Goal: Check status: Check status

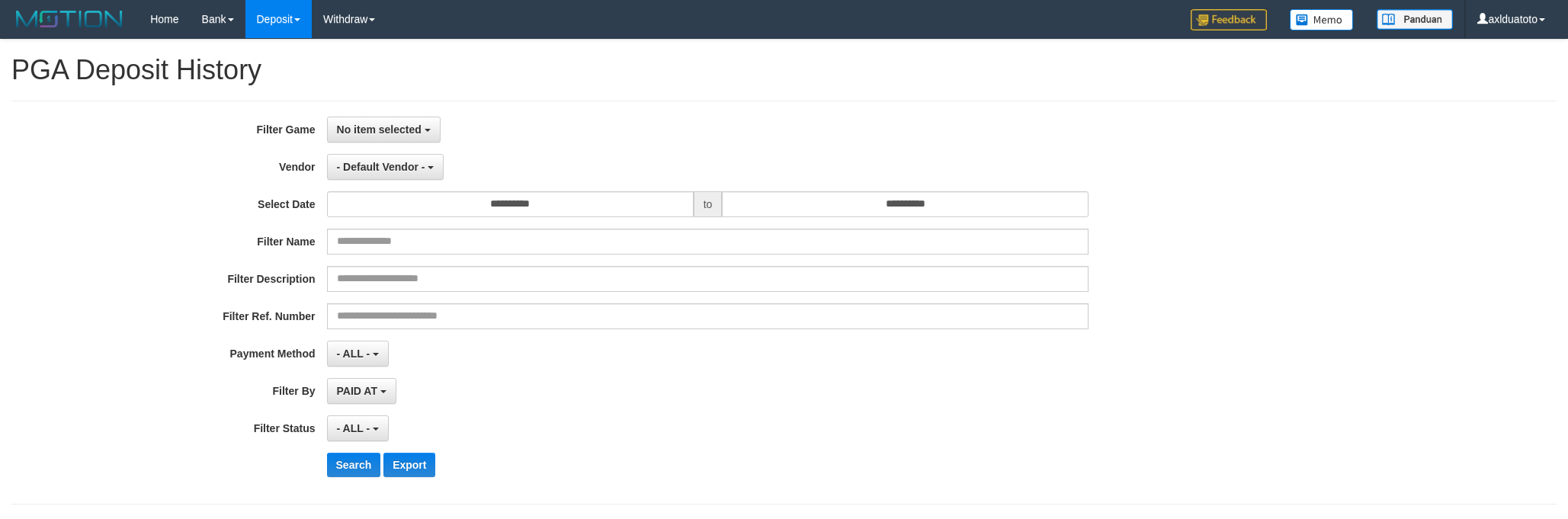
select select
select select "**"
select select
select select "**"
click at [405, 127] on span "No item selected" at bounding box center [380, 129] width 84 height 12
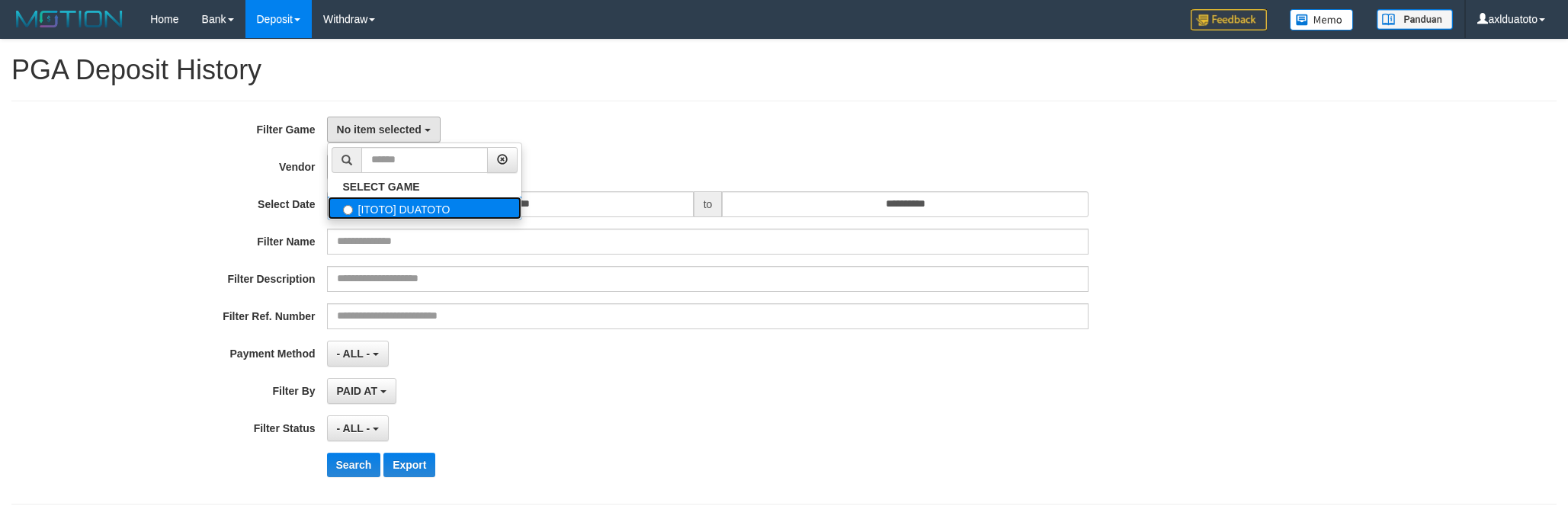
click at [386, 214] on label "[ITOTO] DUATOTO" at bounding box center [425, 208] width 194 height 23
select select "***"
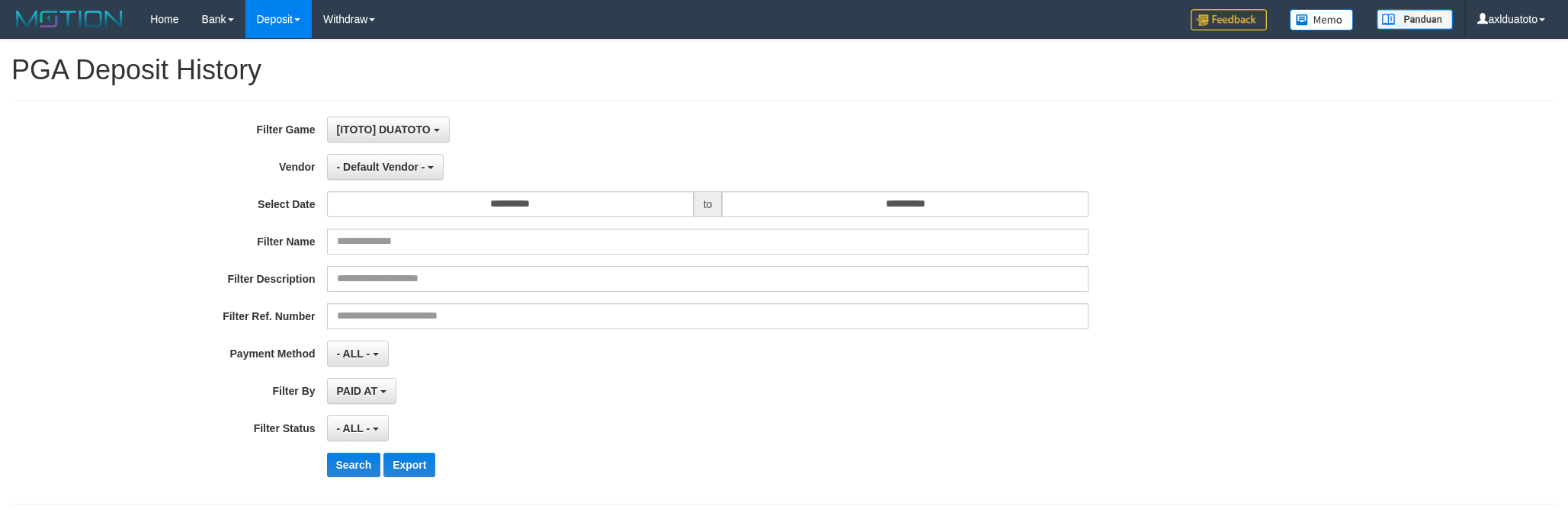
scroll to position [13, 0]
click at [396, 169] on span "- Default Vendor -" at bounding box center [381, 167] width 88 height 12
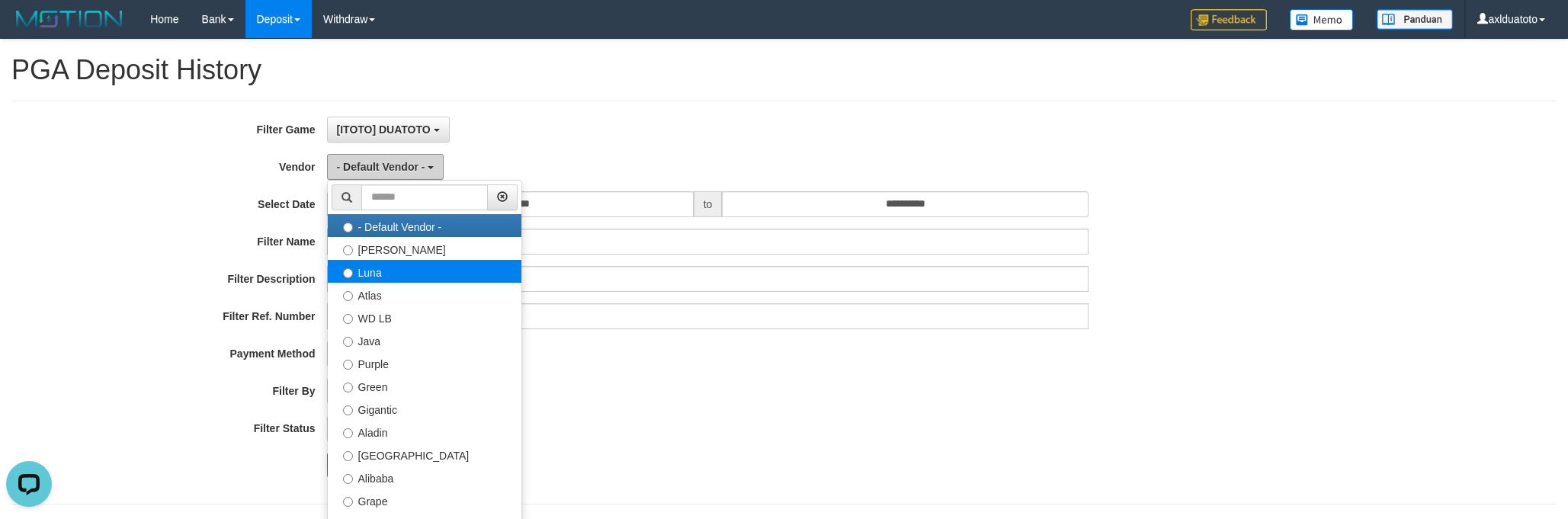
scroll to position [0, 0]
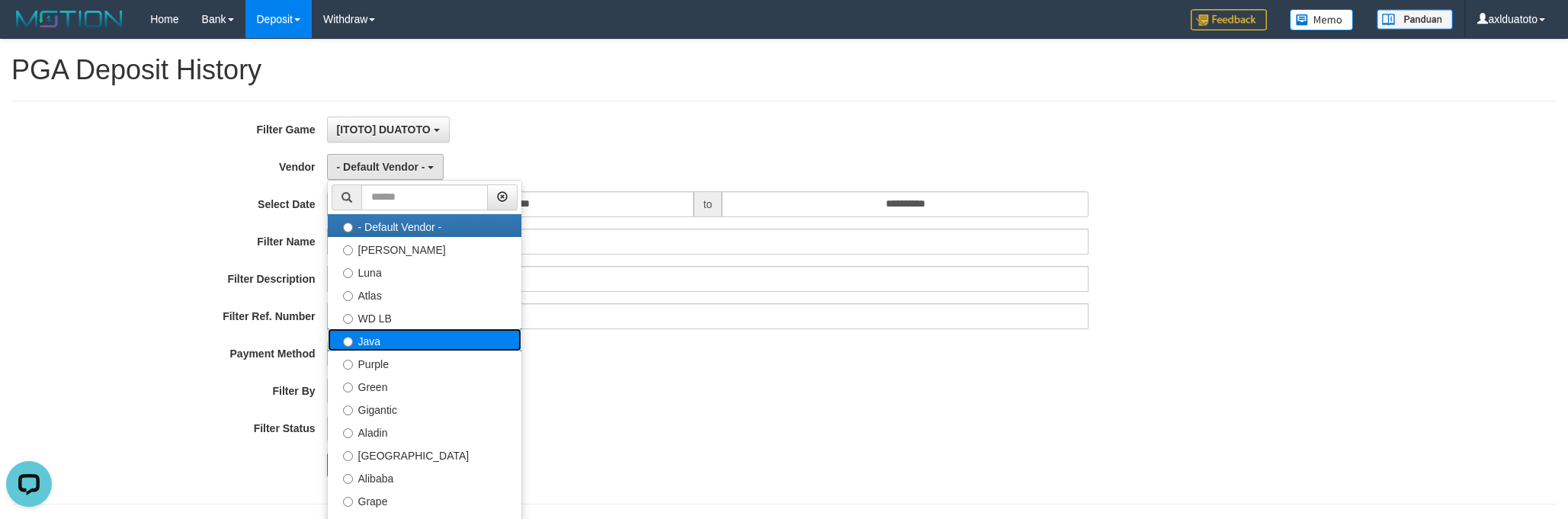
drag, startPoint x: 412, startPoint y: 346, endPoint x: 654, endPoint y: 207, distance: 279.1
click at [412, 347] on label "Java" at bounding box center [425, 340] width 194 height 23
select select "**********"
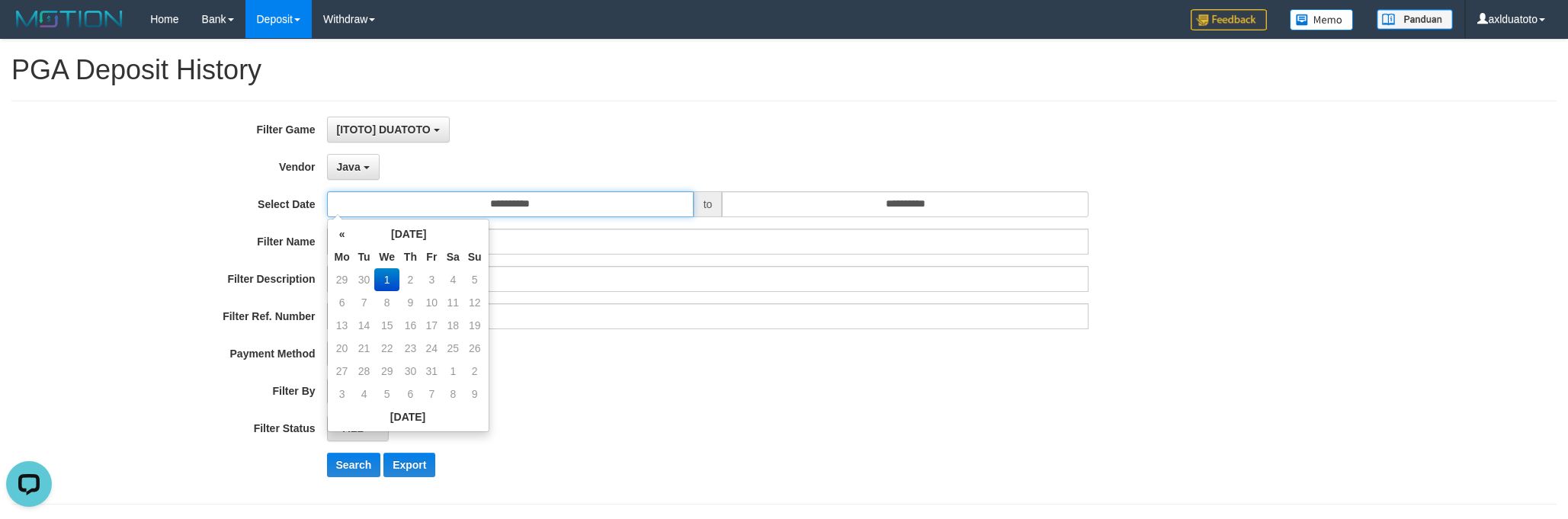
drag, startPoint x: 660, startPoint y: 196, endPoint x: 628, endPoint y: 221, distance: 40.6
click at [660, 196] on input "**********" at bounding box center [510, 204] width 367 height 26
click at [368, 281] on td "30" at bounding box center [364, 280] width 21 height 23
type input "**********"
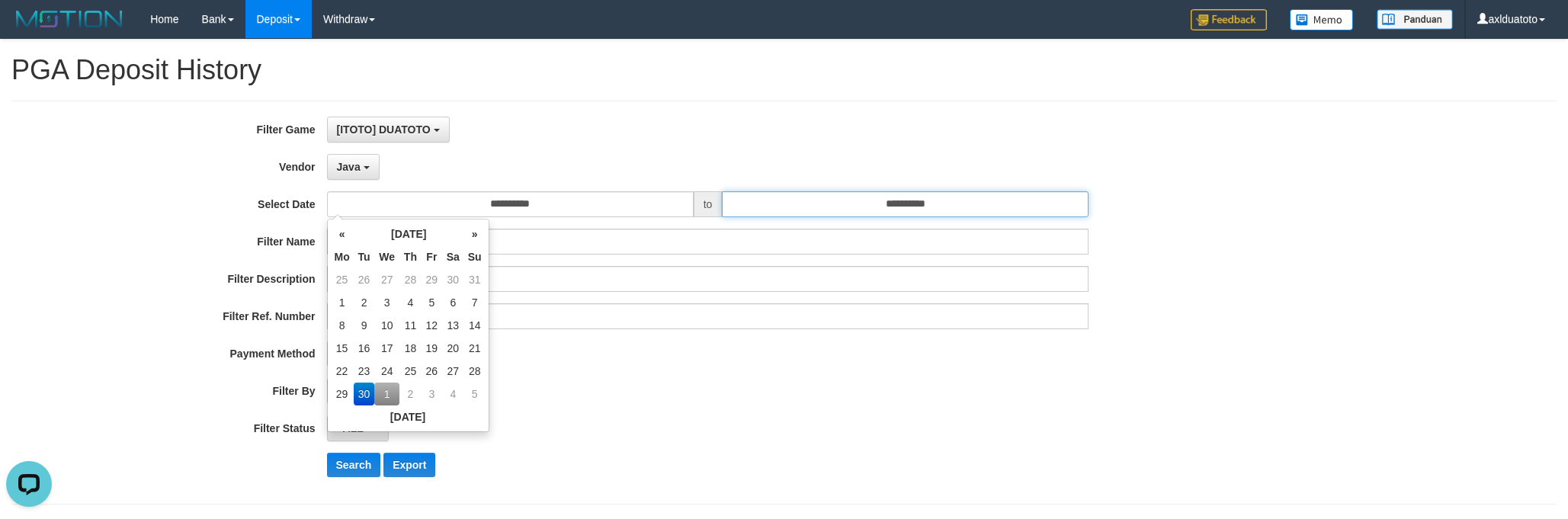
click at [836, 197] on input "**********" at bounding box center [905, 204] width 367 height 26
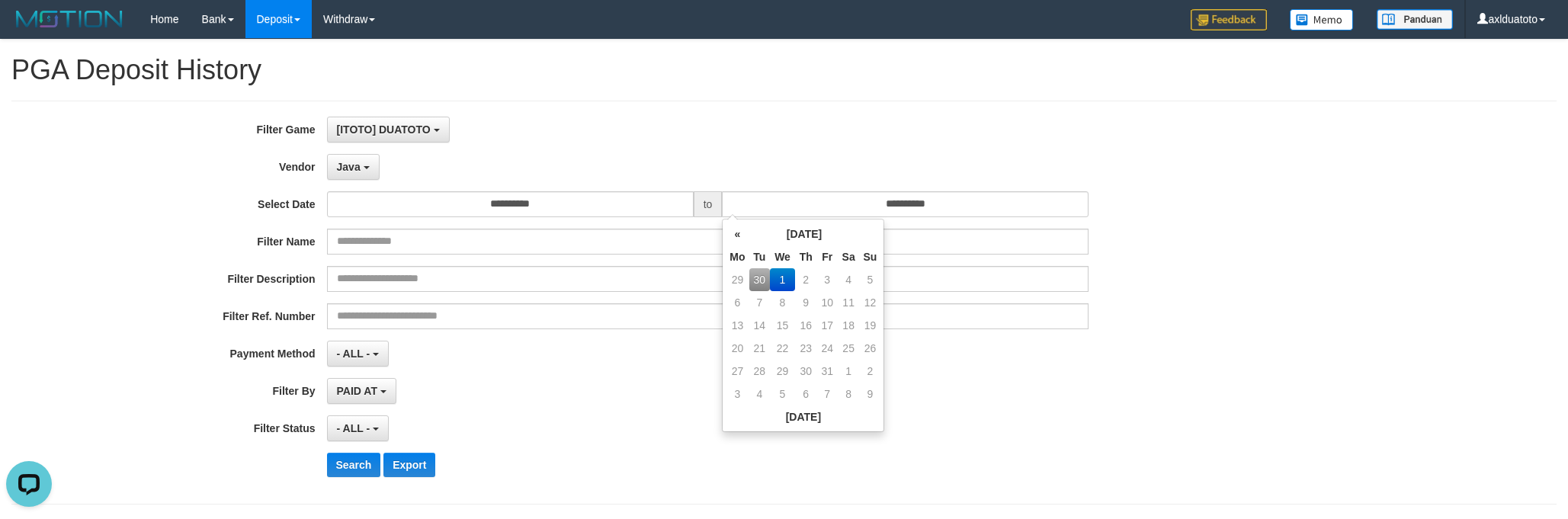
click at [760, 270] on td "30" at bounding box center [760, 280] width 21 height 23
type input "**********"
click at [572, 385] on div "PAID AT PAID AT CREATED AT" at bounding box center [707, 391] width 762 height 26
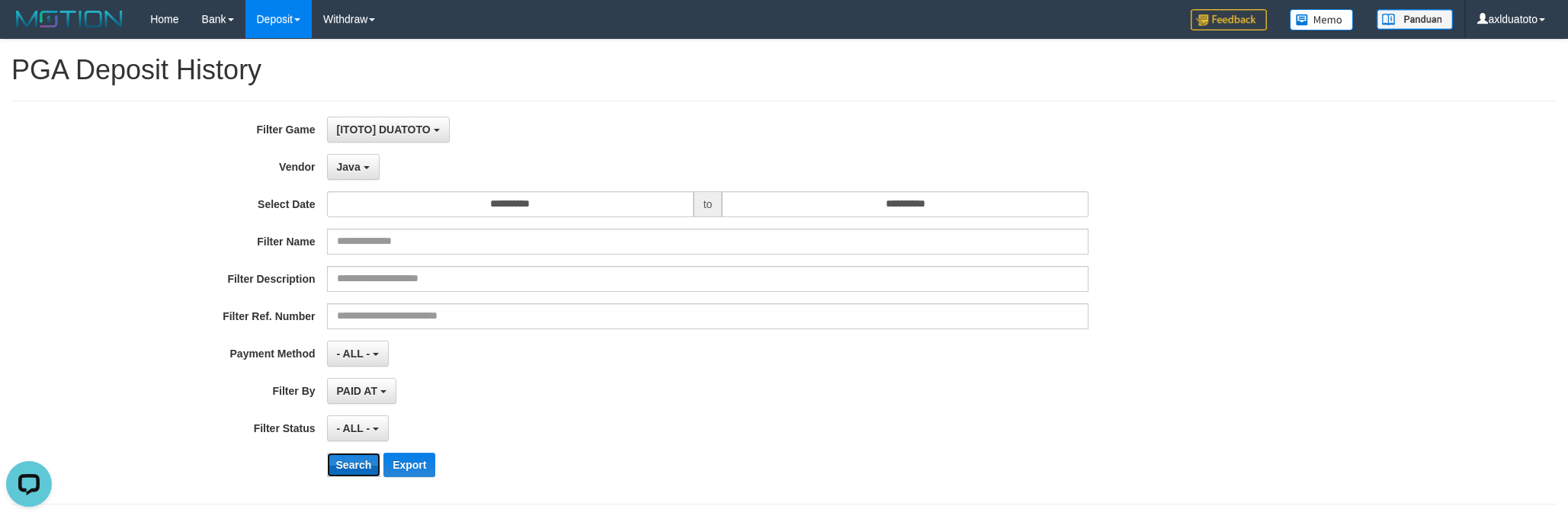
click at [349, 473] on button "Search" at bounding box center [354, 463] width 54 height 24
click at [711, 410] on div "**********" at bounding box center [653, 303] width 1306 height 372
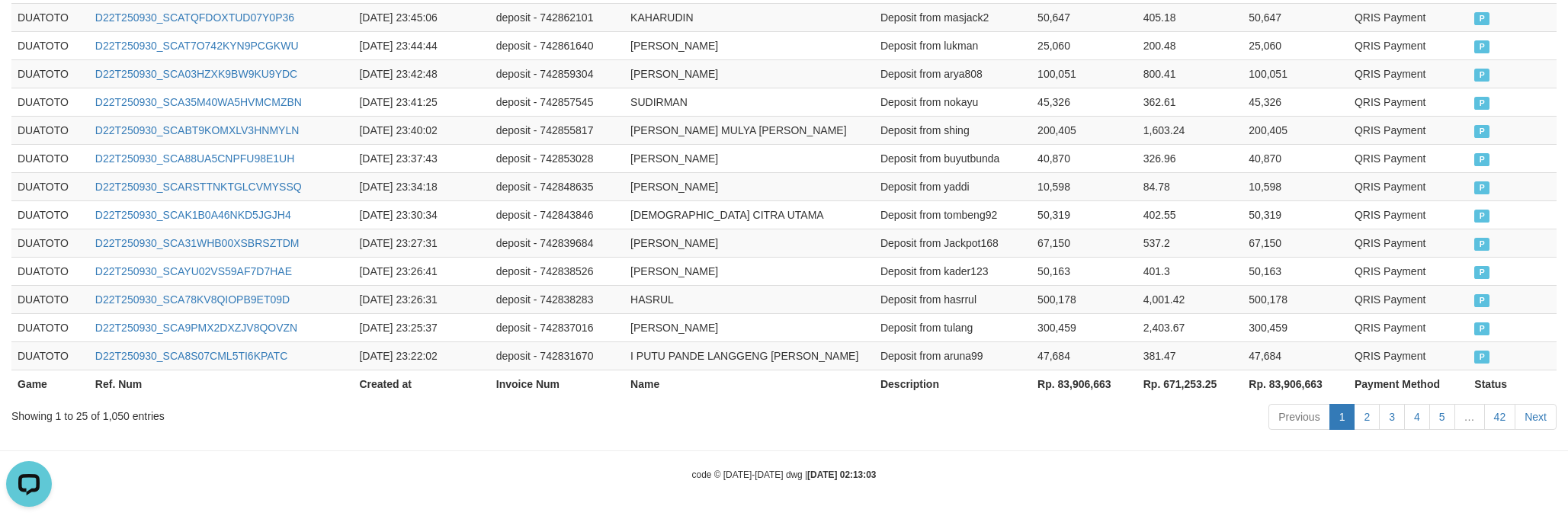
scroll to position [914, 0]
click at [1081, 381] on th "Rp. 83,906,663" at bounding box center [1084, 382] width 106 height 28
copy th "83,906,663"
click at [618, 288] on td "deposit - 742838283" at bounding box center [557, 298] width 134 height 28
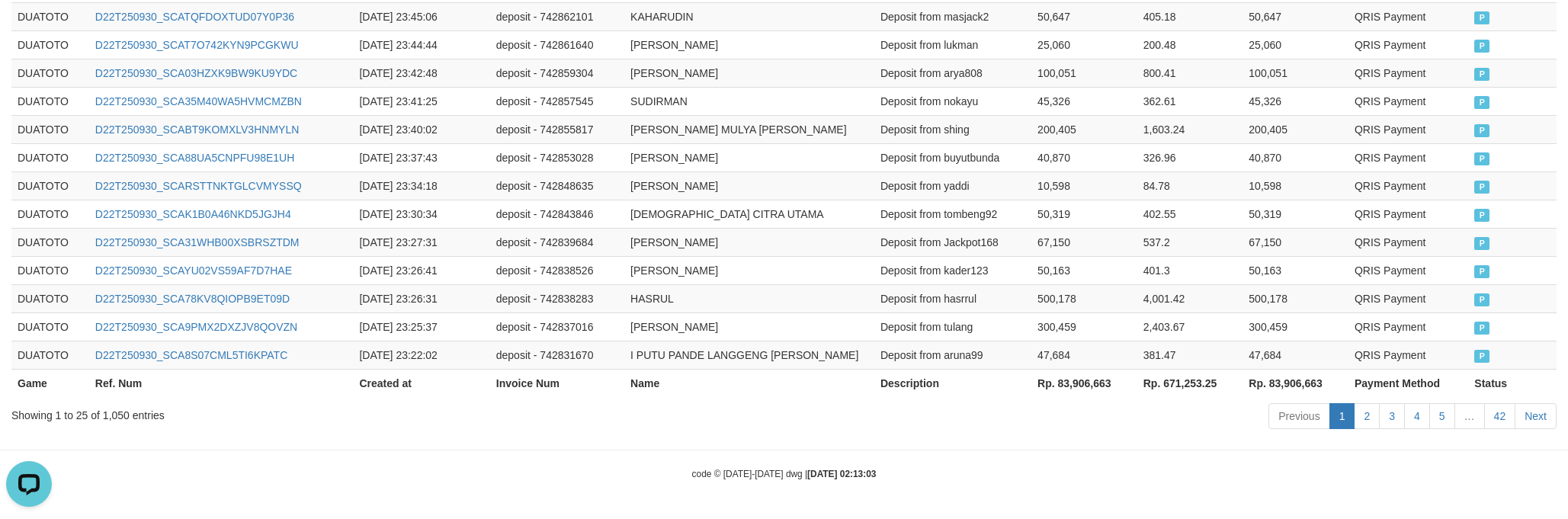
scroll to position [0, 0]
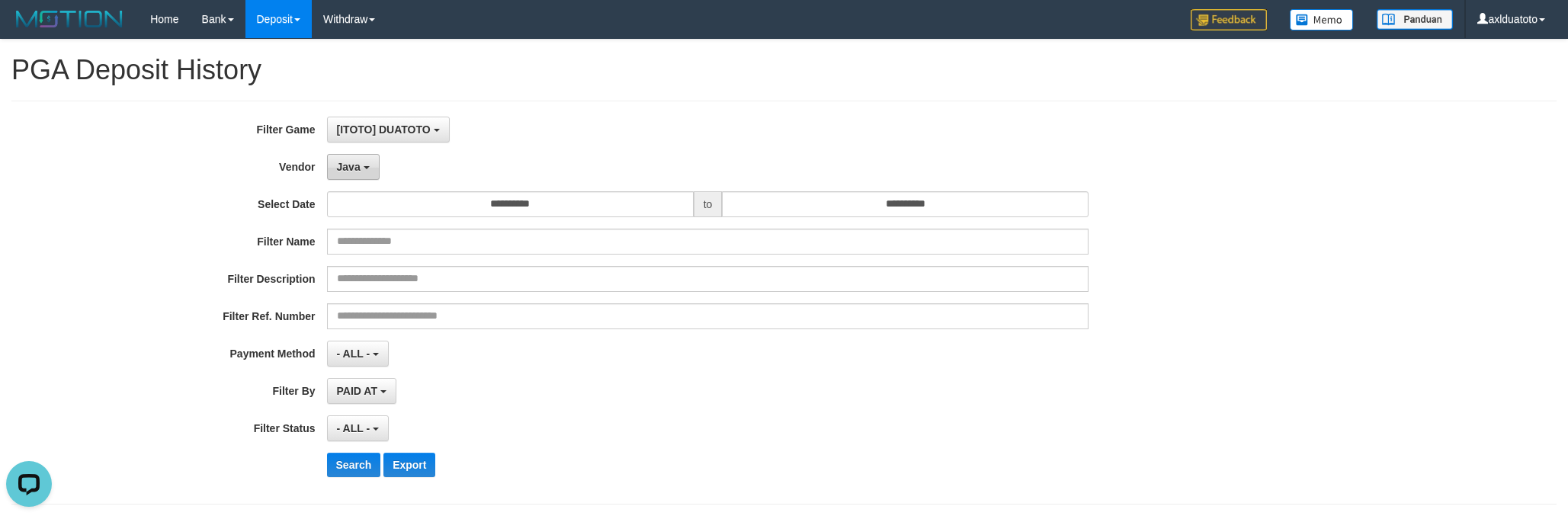
click at [369, 169] on button "Java" at bounding box center [353, 167] width 53 height 26
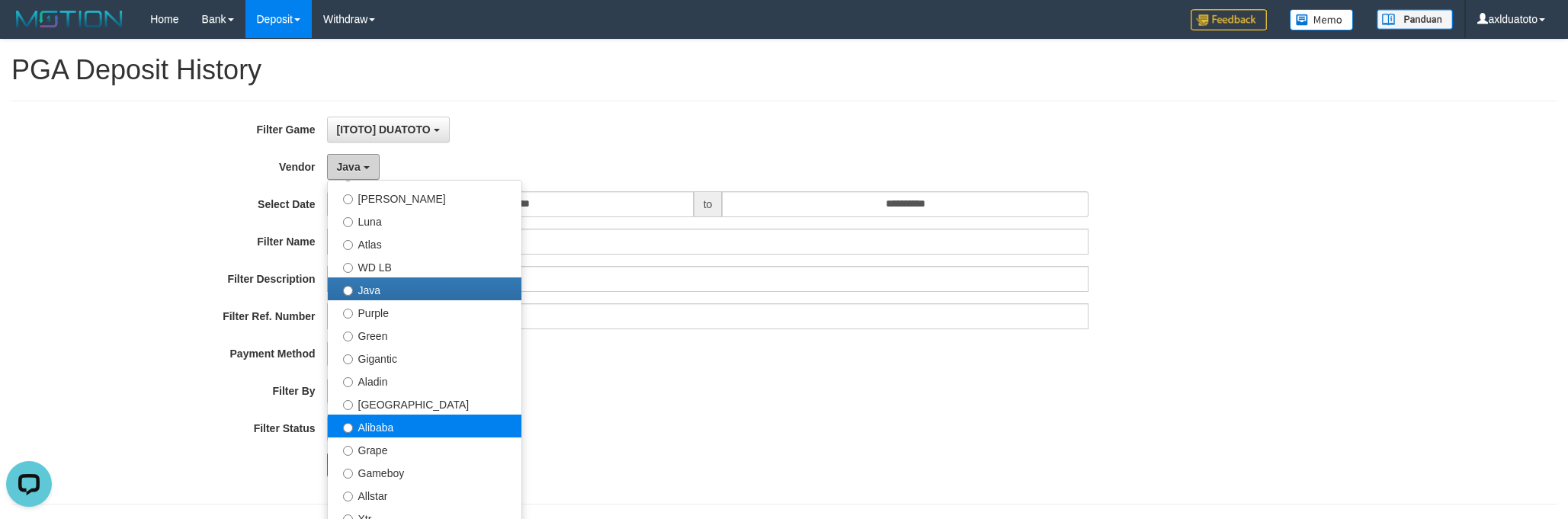
scroll to position [102, 0]
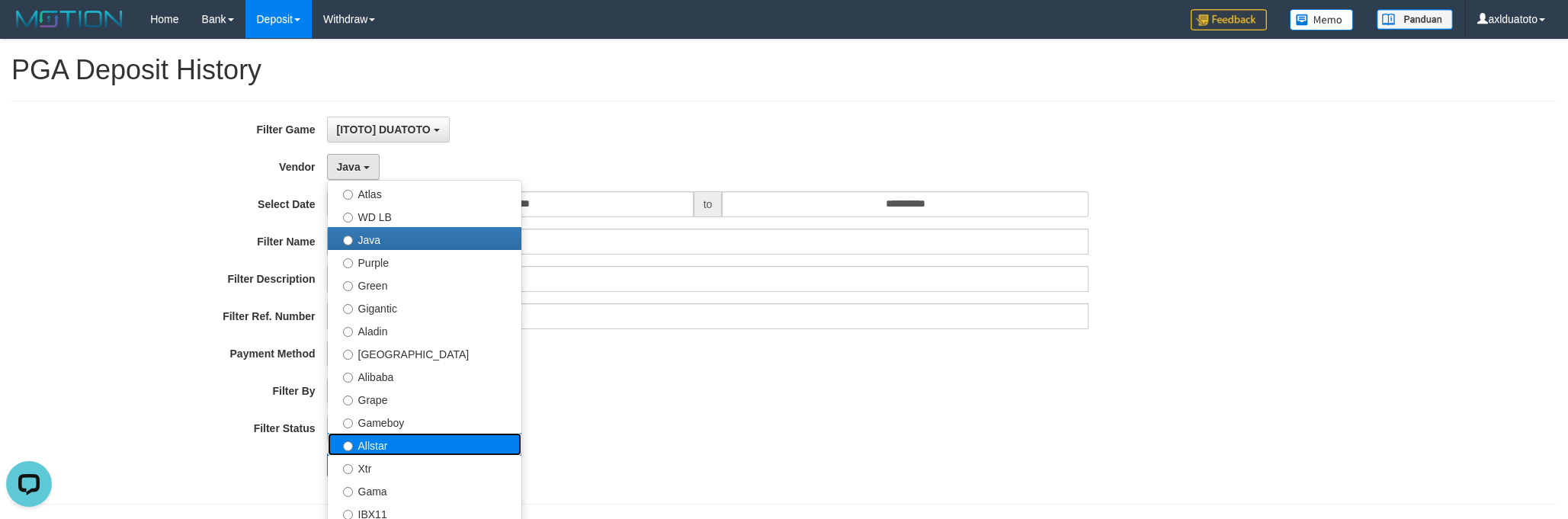
click at [398, 449] on label "Allstar" at bounding box center [425, 444] width 194 height 23
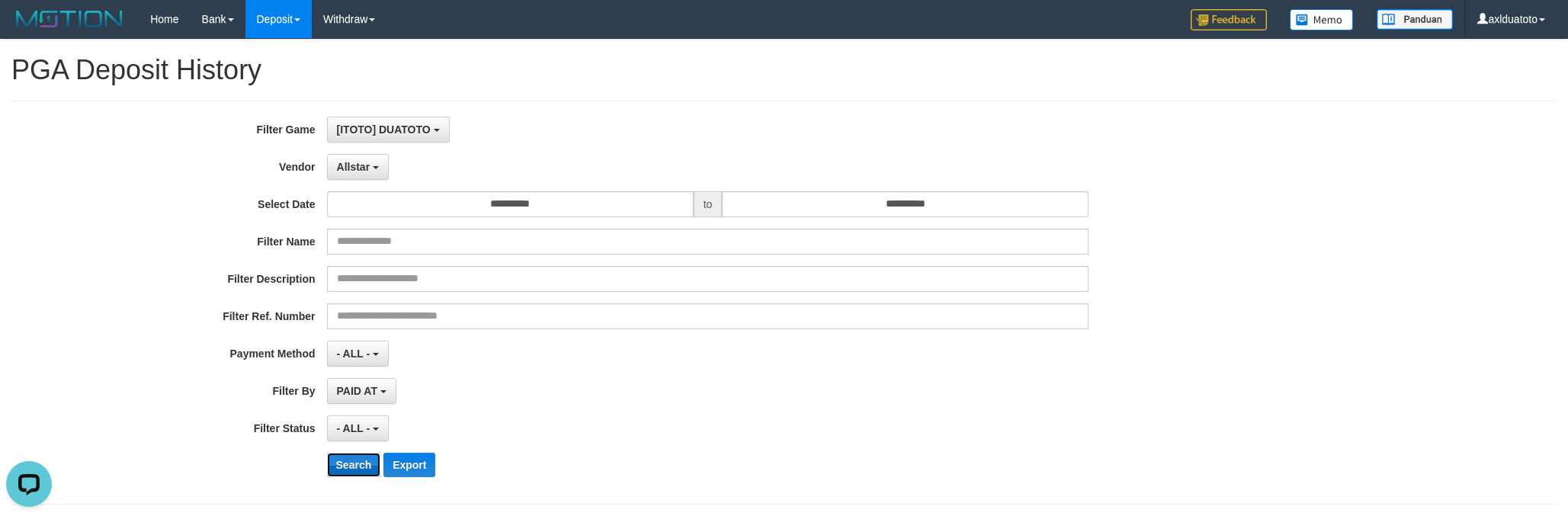
click at [353, 463] on button "Search" at bounding box center [354, 463] width 54 height 24
drag, startPoint x: 623, startPoint y: 401, endPoint x: 634, endPoint y: 411, distance: 14.9
click at [627, 404] on div "**********" at bounding box center [653, 303] width 1306 height 372
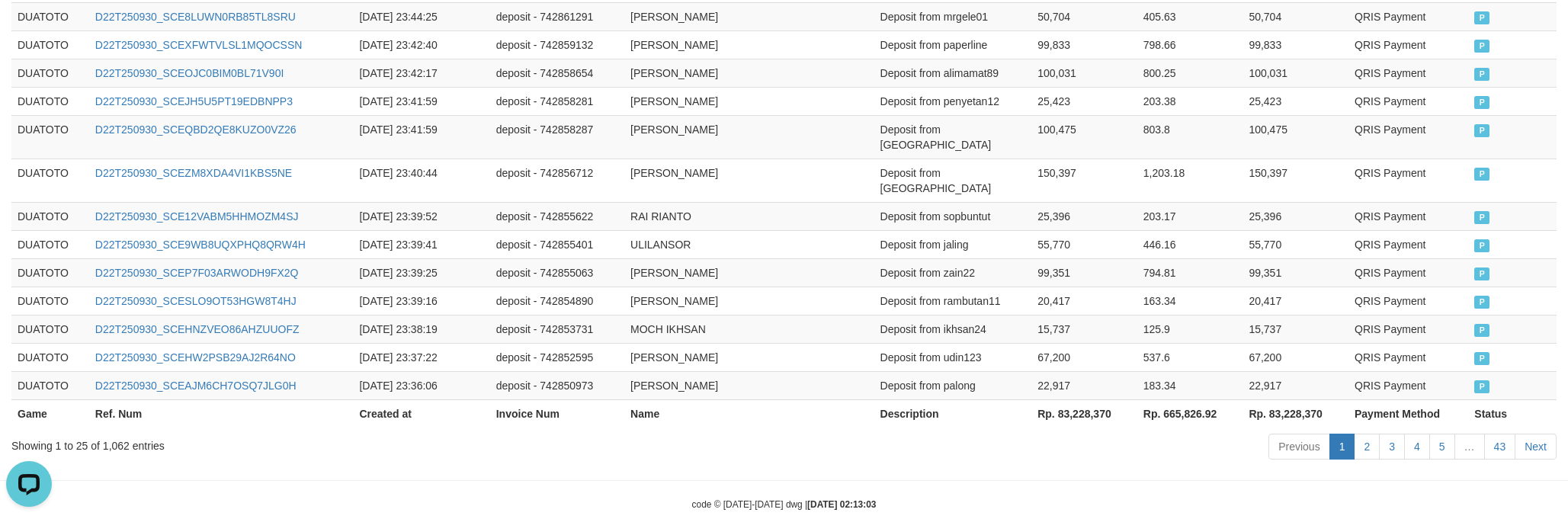
click at [1094, 399] on th "Rp. 83,228,370" at bounding box center [1084, 413] width 106 height 28
click at [1093, 399] on th "Rp. 83,228,370" at bounding box center [1084, 413] width 106 height 28
copy th "83,228,370"
click at [642, 432] on div "Showing 1 to 25 of 1,062 entries Previous 1 2 3 4 5 … 43 Next" at bounding box center [784, 448] width 1568 height 33
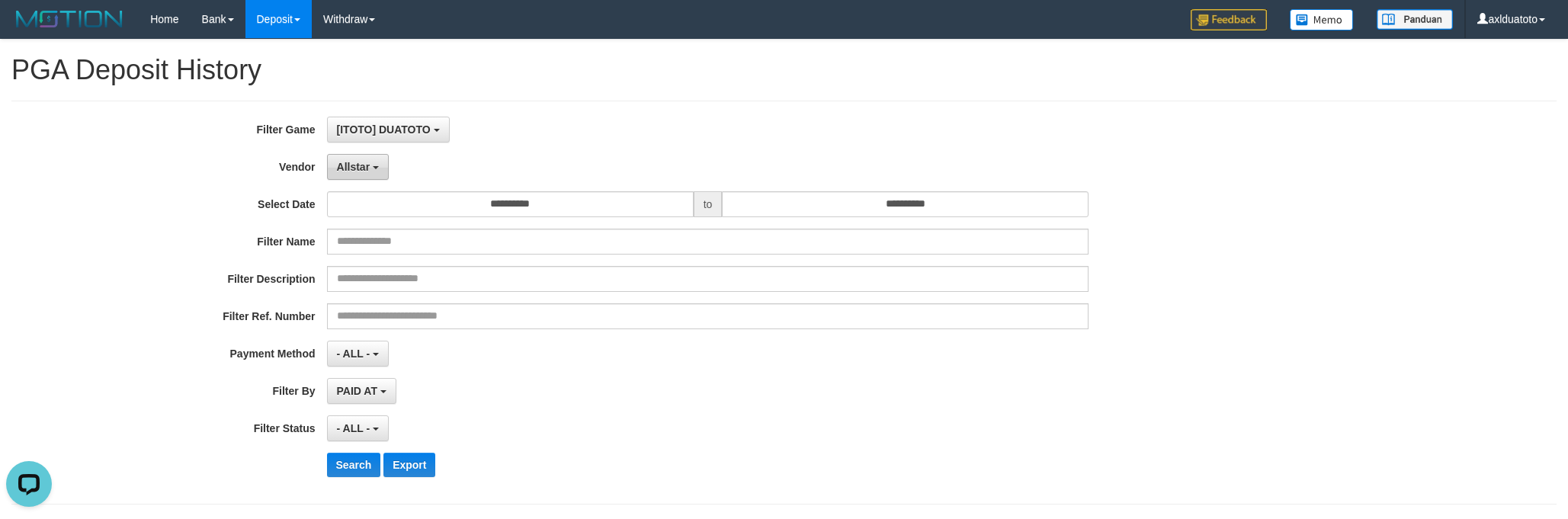
click at [375, 171] on button "Allstar" at bounding box center [357, 167] width 61 height 26
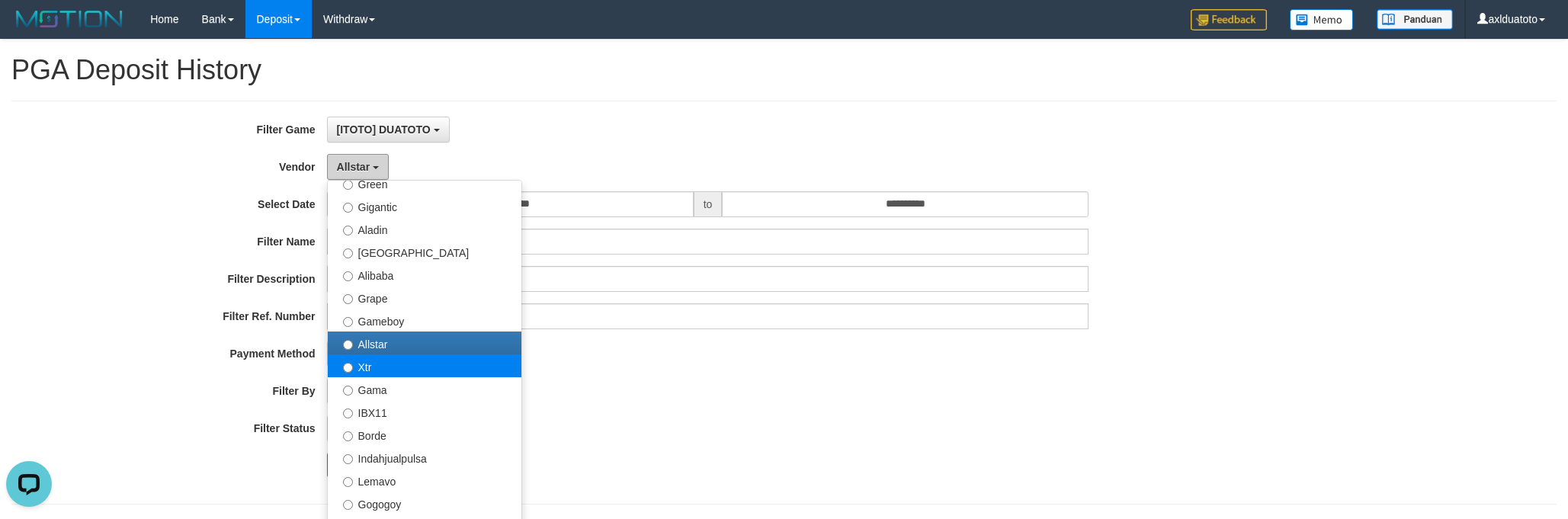
scroll to position [254, 0]
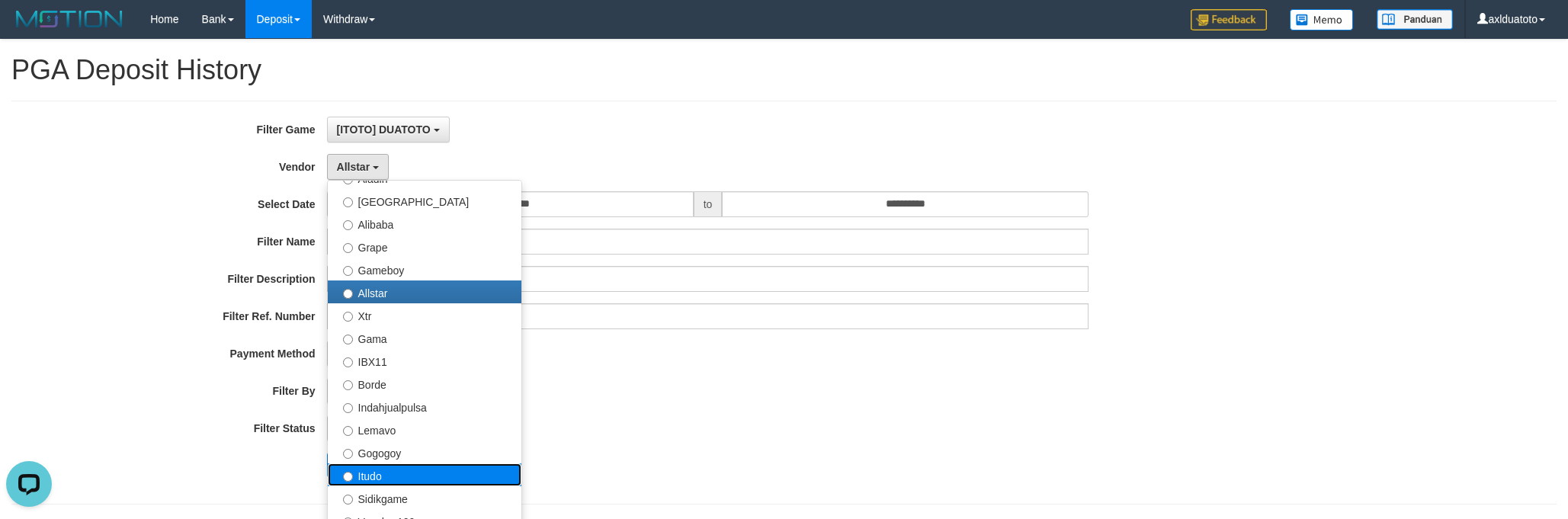
click at [393, 474] on label "Itudo" at bounding box center [425, 475] width 194 height 23
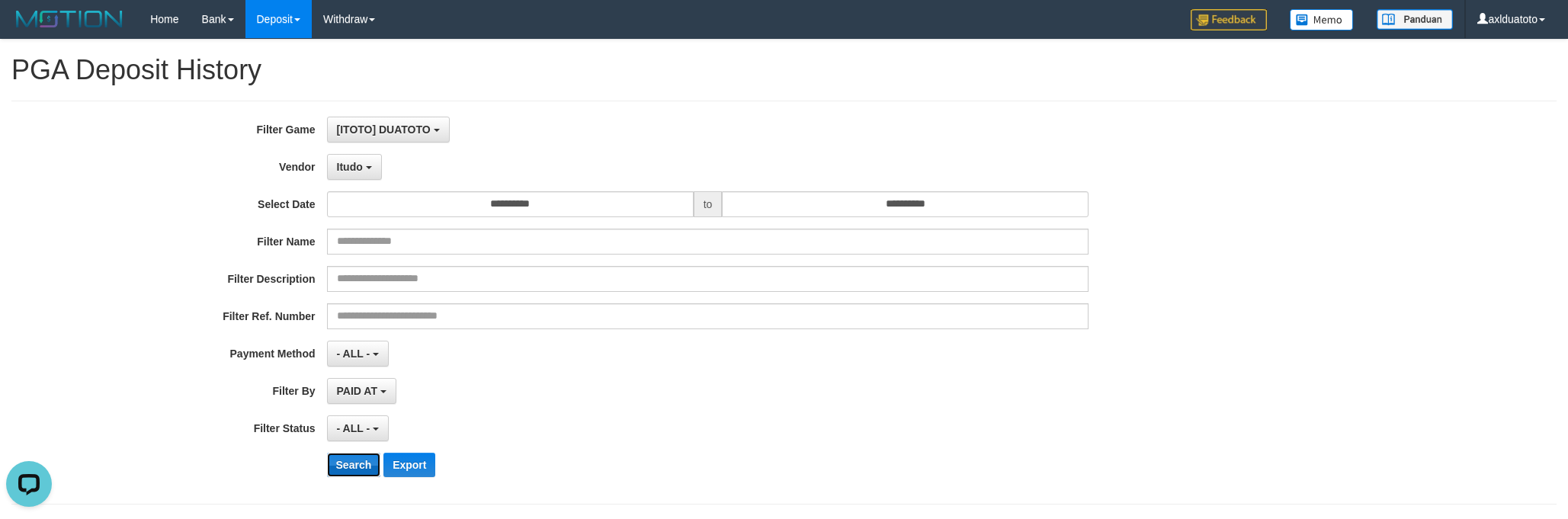
click at [337, 464] on button "Search" at bounding box center [354, 463] width 54 height 24
click at [565, 341] on div "- ALL - SELECT ALL - ALL - SELECT PAYMENT METHOD Mandiri BNI OVO CIMB BRI MAYBA…" at bounding box center [707, 353] width 762 height 26
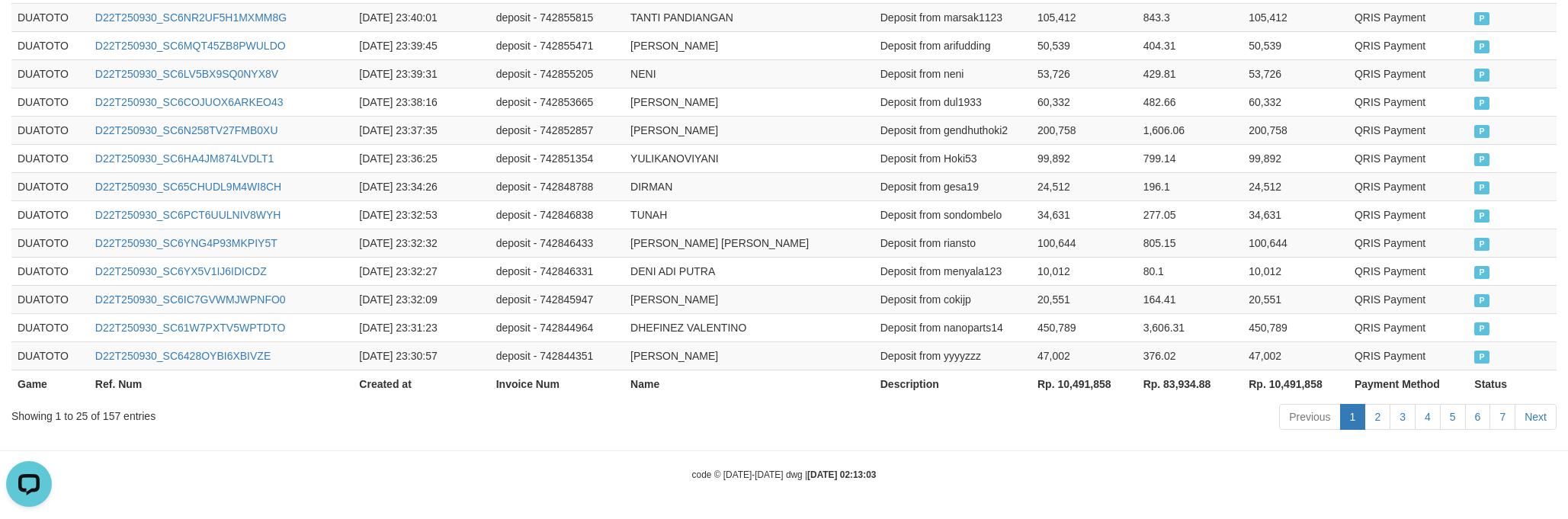
scroll to position [914, 0]
click at [1075, 377] on th "Rp. 10,491,858" at bounding box center [1084, 382] width 106 height 28
copy th "10,491,858"
click at [679, 426] on div "Previous 1 2 3 4 5 6 7 Next" at bounding box center [1111, 417] width 892 height 33
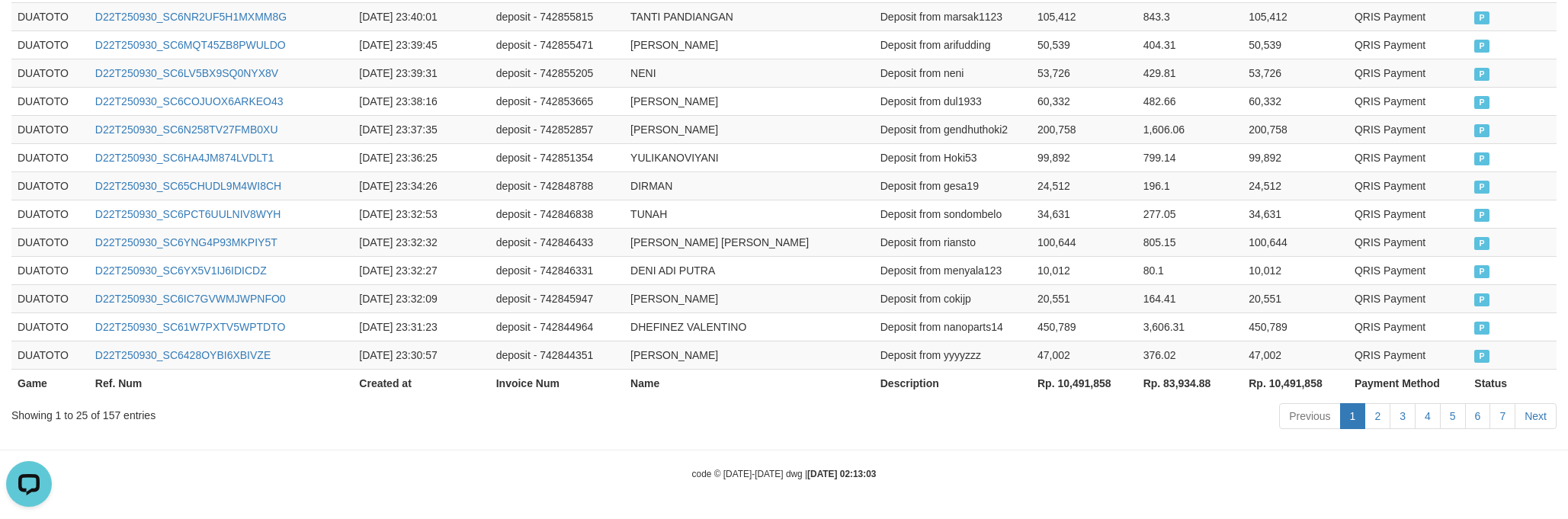
scroll to position [0, 0]
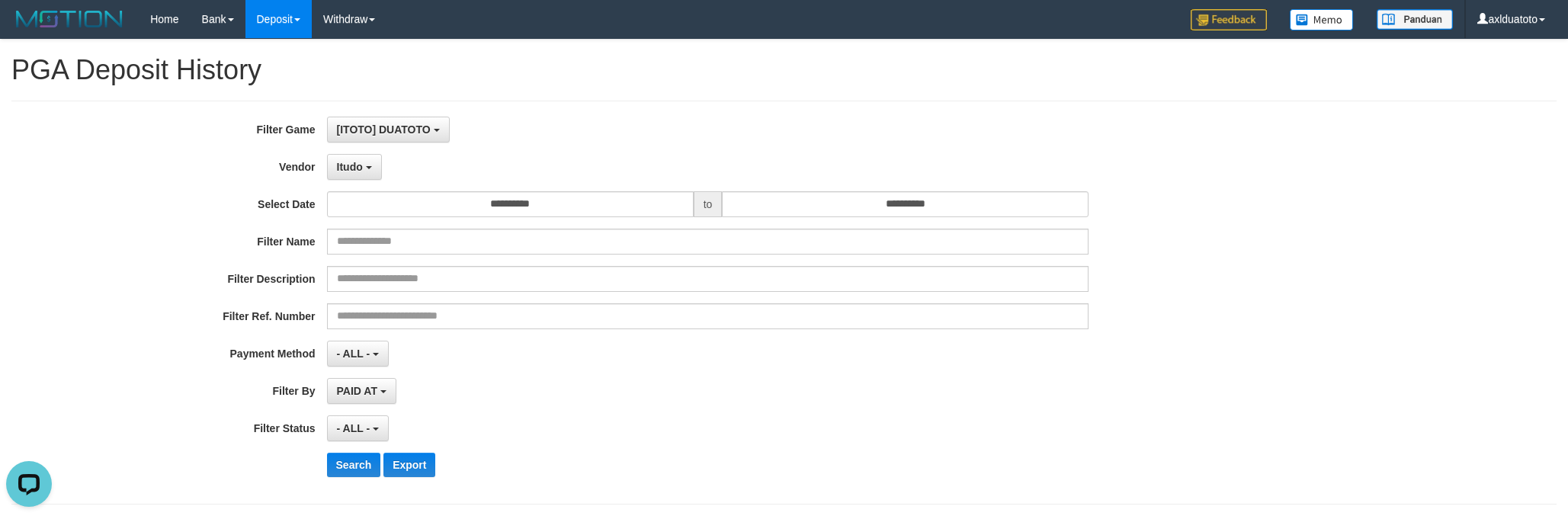
click at [364, 181] on div "**********" at bounding box center [653, 303] width 1306 height 372
click at [364, 173] on button "Itudo" at bounding box center [354, 167] width 55 height 26
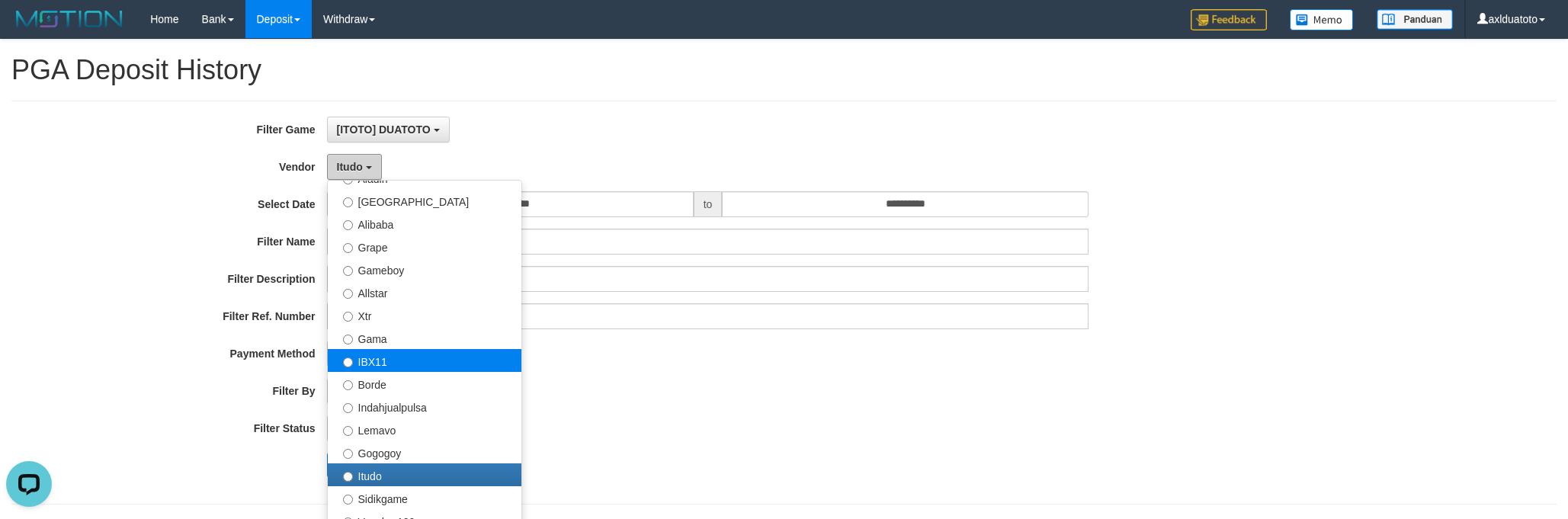
scroll to position [305, 0]
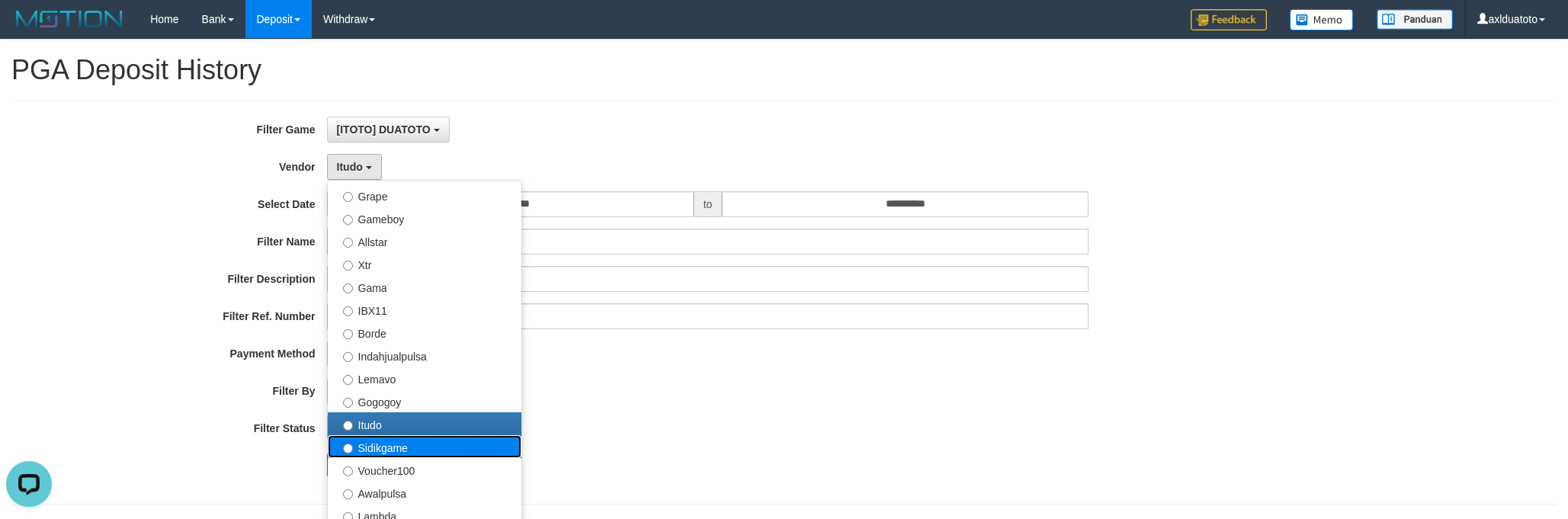
click at [405, 445] on label "Sidikgame" at bounding box center [425, 446] width 194 height 23
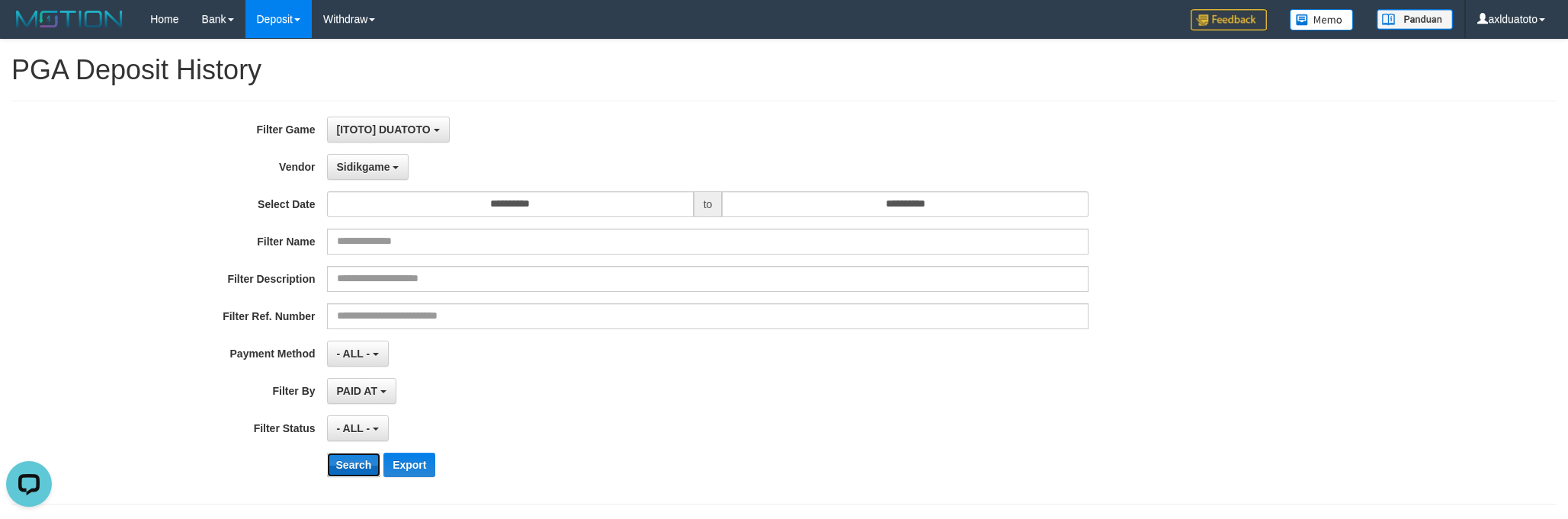
click at [334, 474] on button "Search" at bounding box center [354, 463] width 54 height 24
click at [732, 406] on div "**********" at bounding box center [653, 303] width 1306 height 372
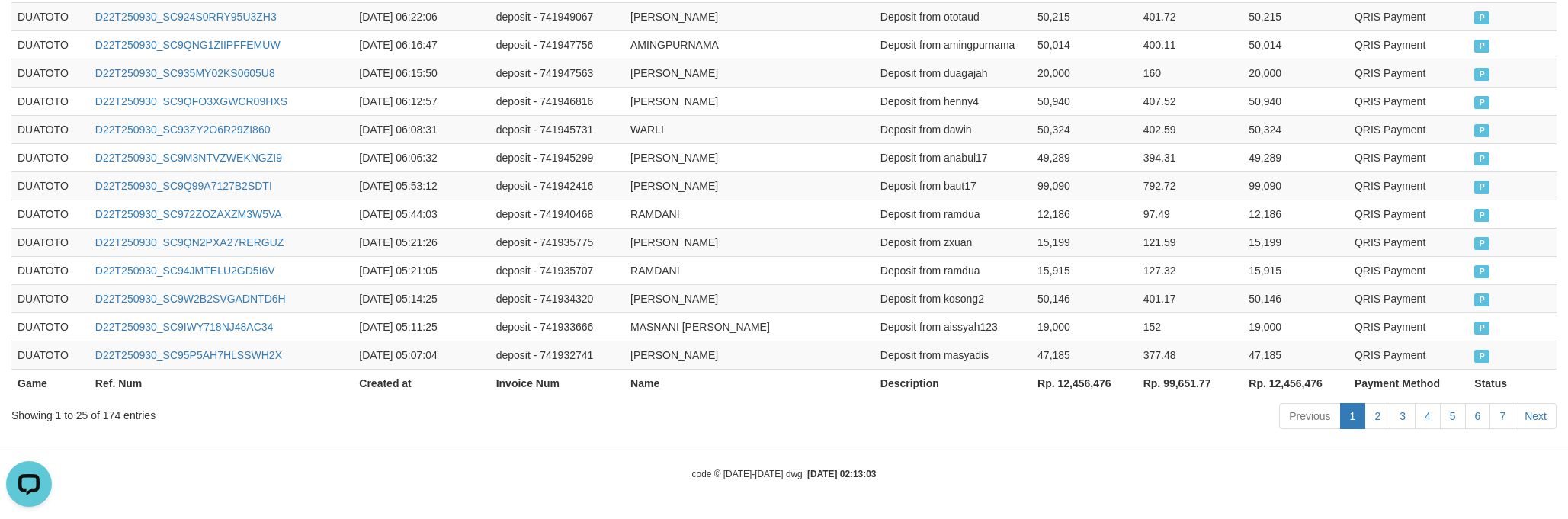
click at [1075, 385] on th "Rp. 12,456,476" at bounding box center [1084, 382] width 106 height 28
drag, startPoint x: 1075, startPoint y: 385, endPoint x: 902, endPoint y: 454, distance: 186.3
click at [1075, 387] on th "Rp. 12,456,476" at bounding box center [1084, 382] width 106 height 28
copy th "12,456,476"
click at [371, 434] on div "Showing 1 to 25 of 174 entries Previous 1 2 3 4 5 6 7 Next" at bounding box center [784, 417] width 1568 height 33
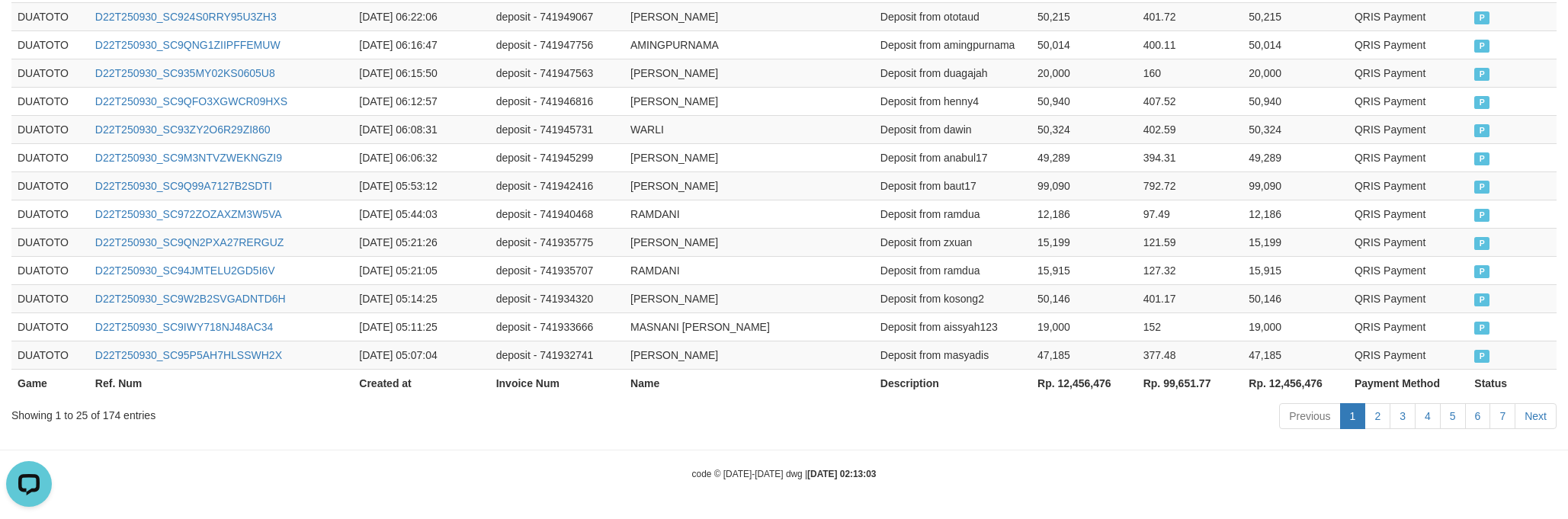
scroll to position [0, 0]
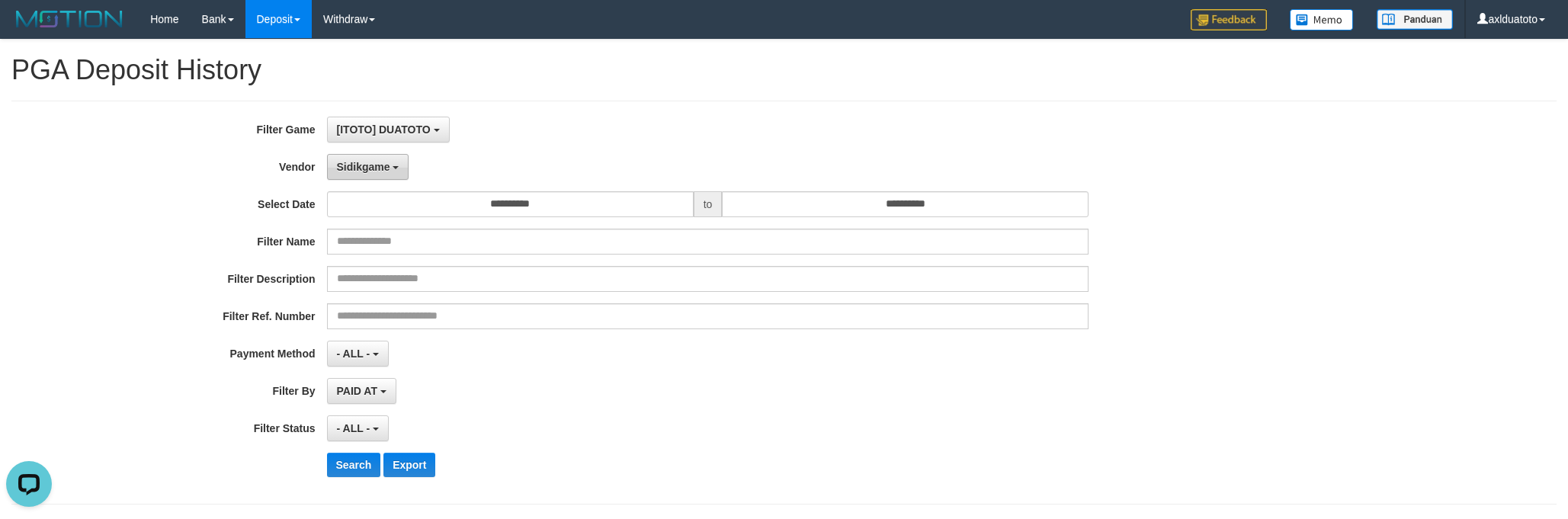
click at [374, 166] on span "Sidikgame" at bounding box center [364, 167] width 54 height 12
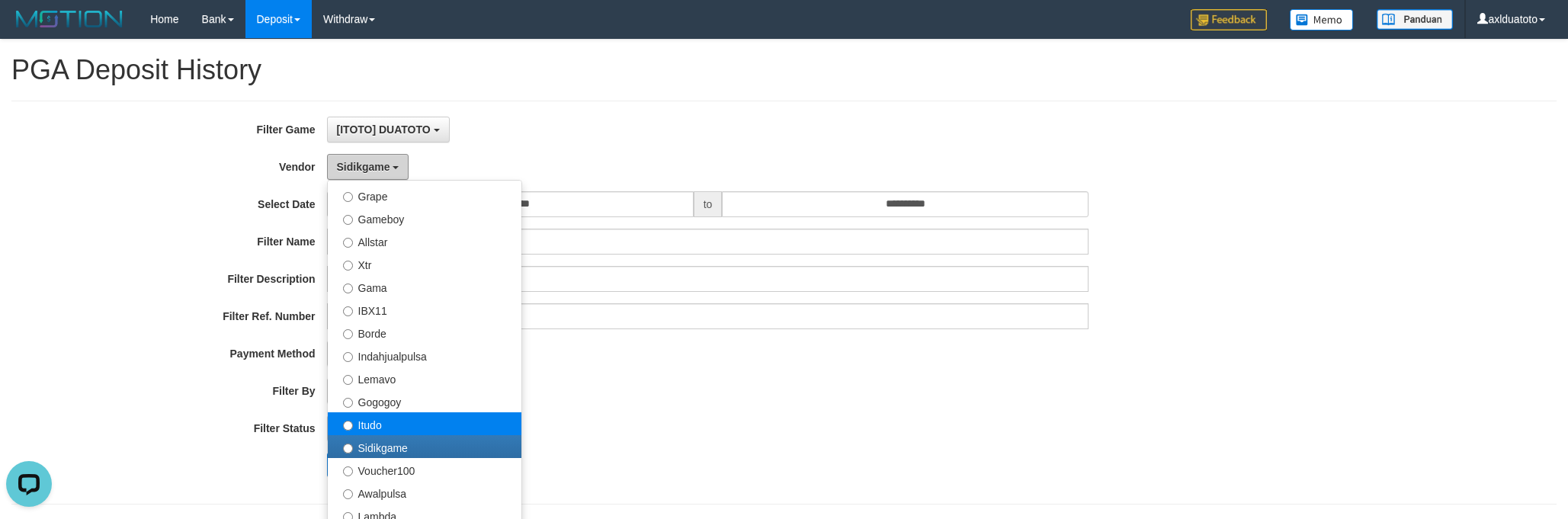
scroll to position [355, 0]
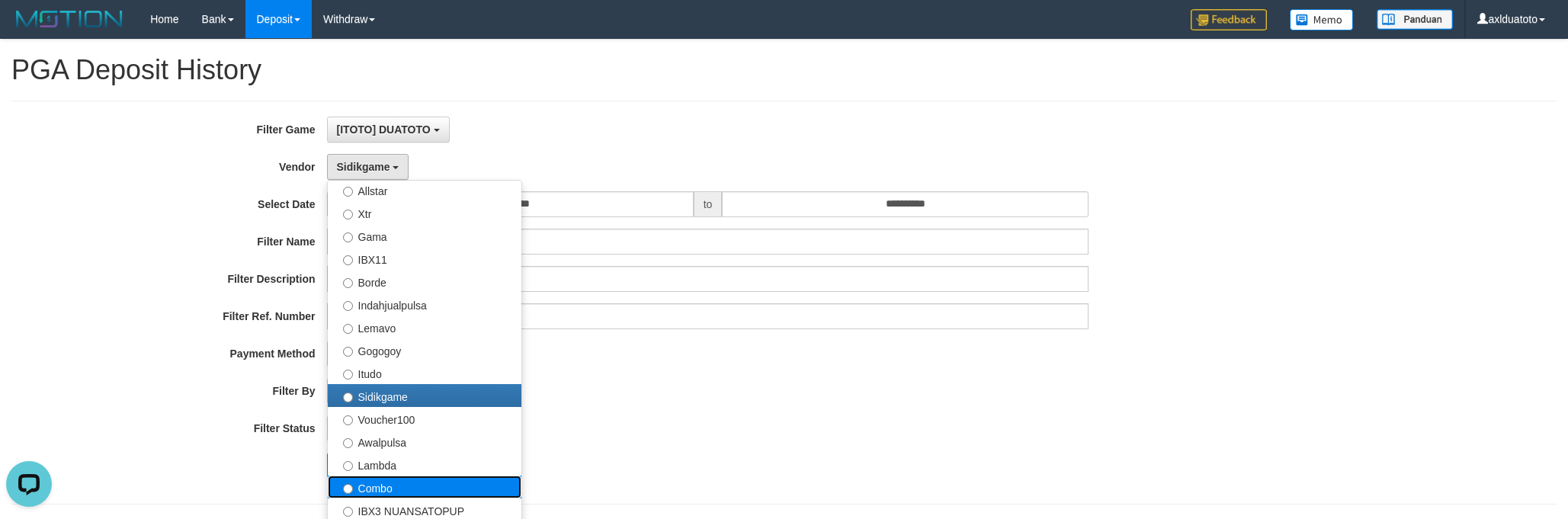
click at [401, 478] on label "Combo" at bounding box center [425, 486] width 194 height 23
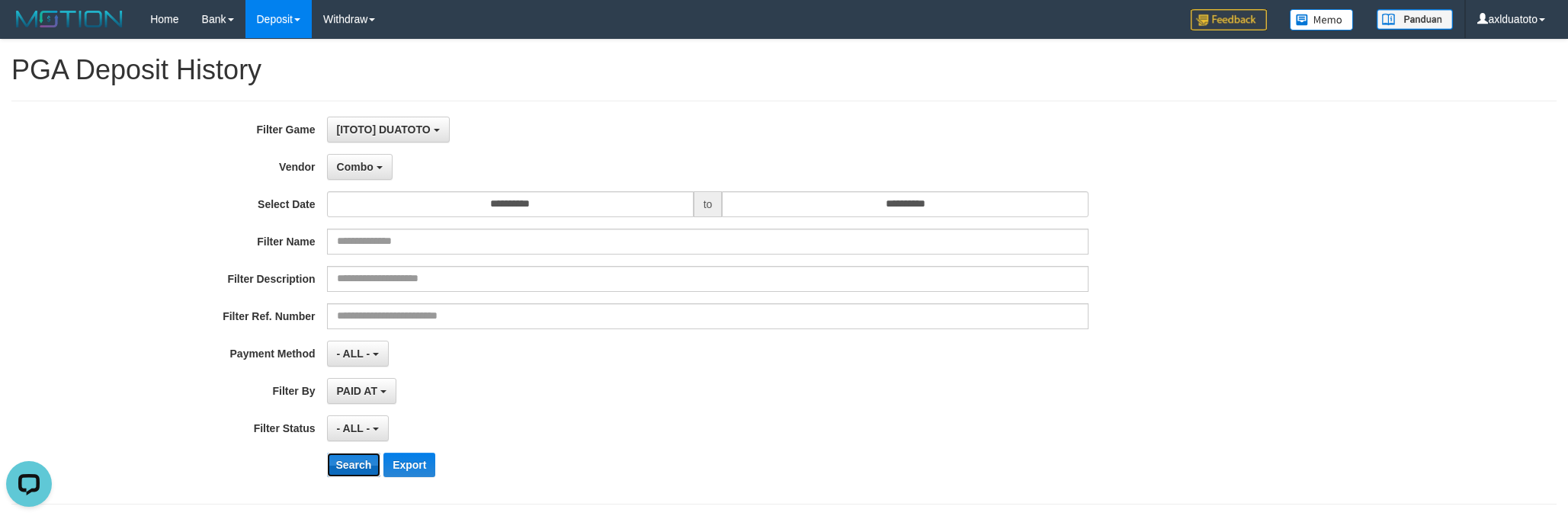
click at [345, 473] on button "Search" at bounding box center [354, 463] width 54 height 24
click at [627, 401] on div "PAID AT PAID AT CREATED AT" at bounding box center [707, 391] width 762 height 26
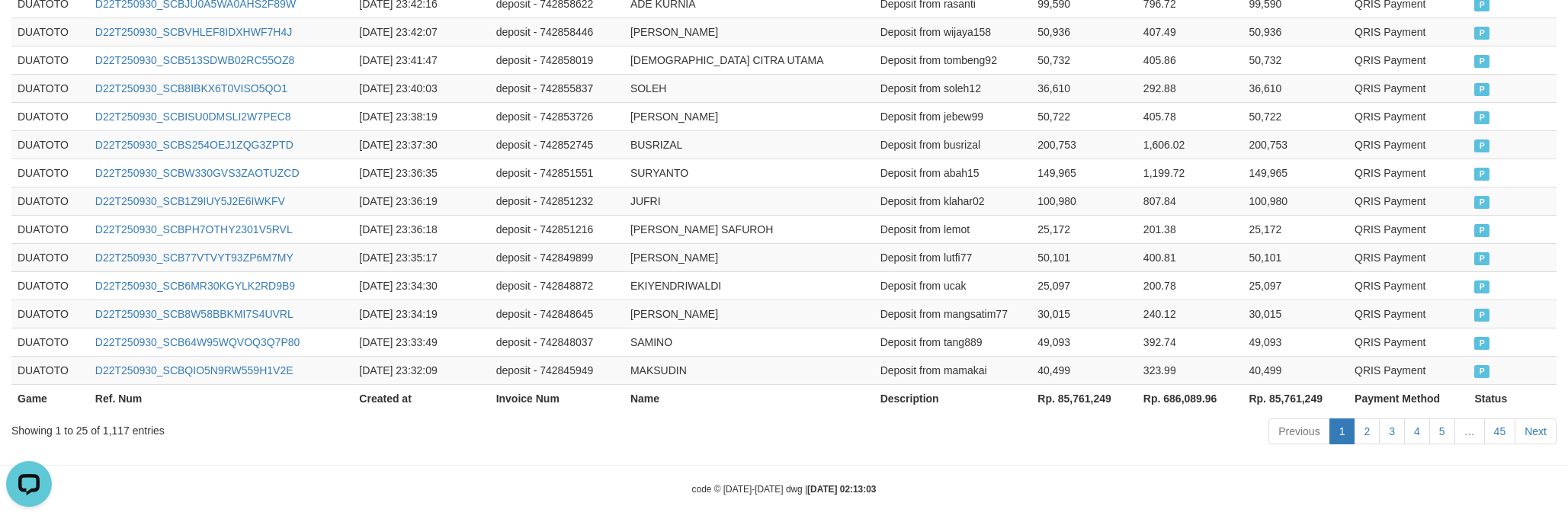
click at [1079, 390] on th "Rp. 85,761,249" at bounding box center [1084, 397] width 106 height 28
copy th "85,761,249"
click at [289, 428] on div "Showing 1 to 25 of 1,117 entries Previous 1 2 3 4 5 … 45 Next" at bounding box center [784, 433] width 1568 height 33
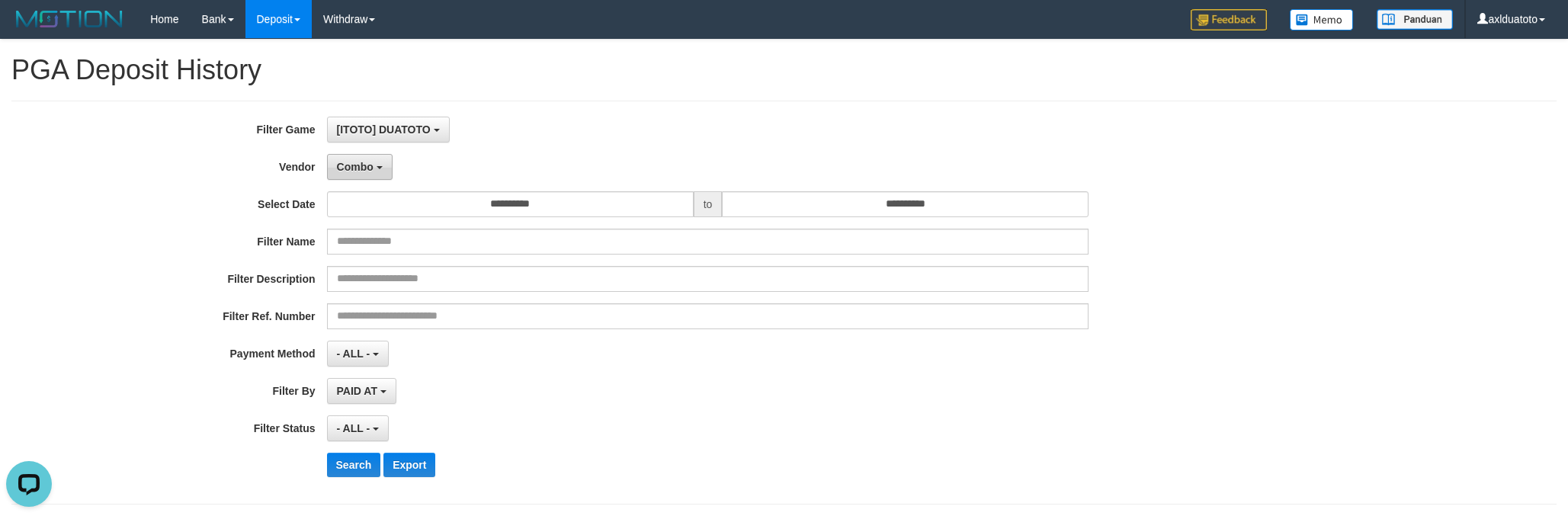
click at [373, 170] on span "Combo" at bounding box center [356, 167] width 36 height 12
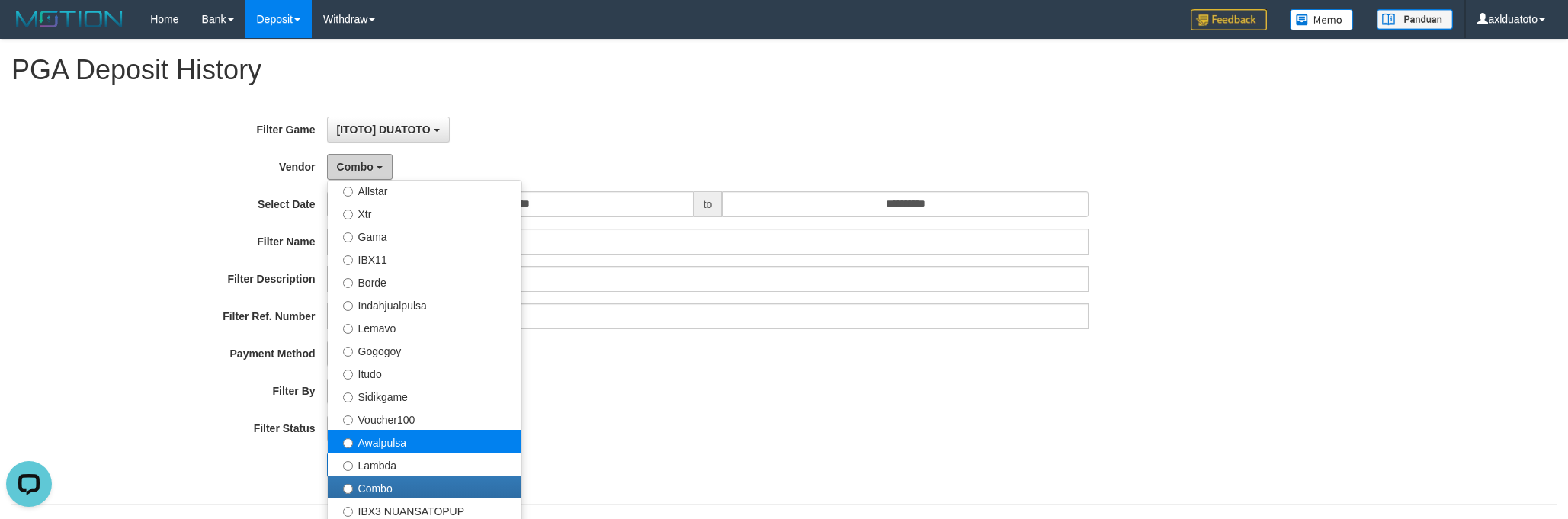
scroll to position [508, 0]
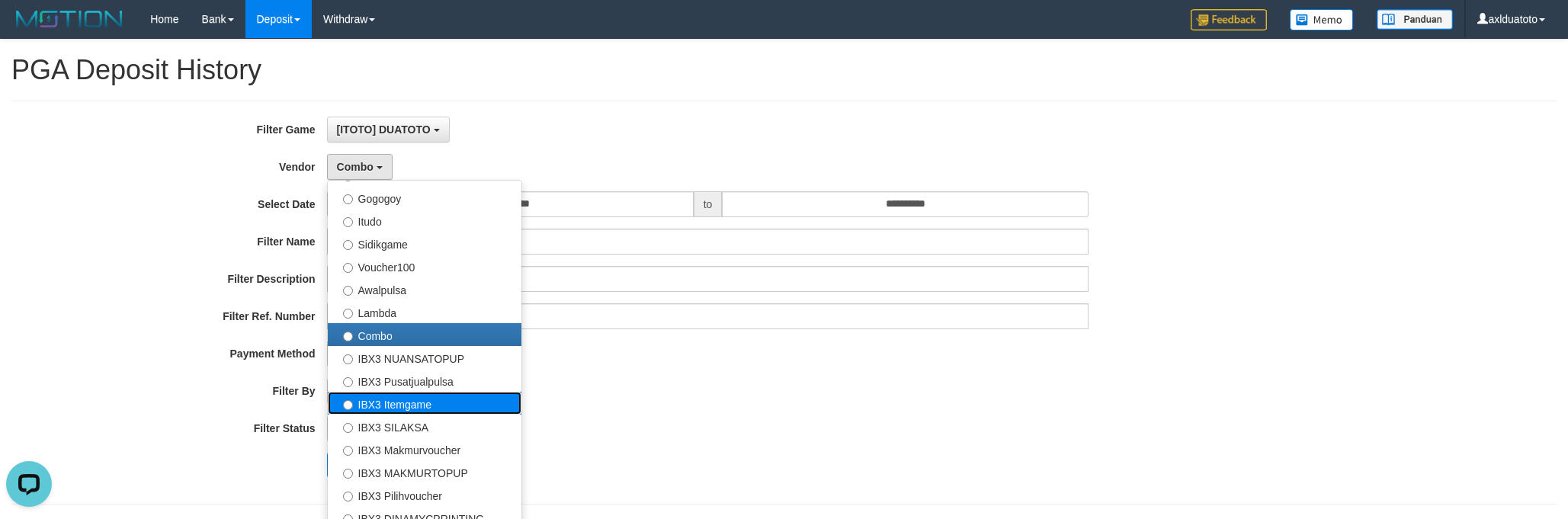
click at [418, 409] on label "IBX3 Itemgame" at bounding box center [425, 403] width 194 height 23
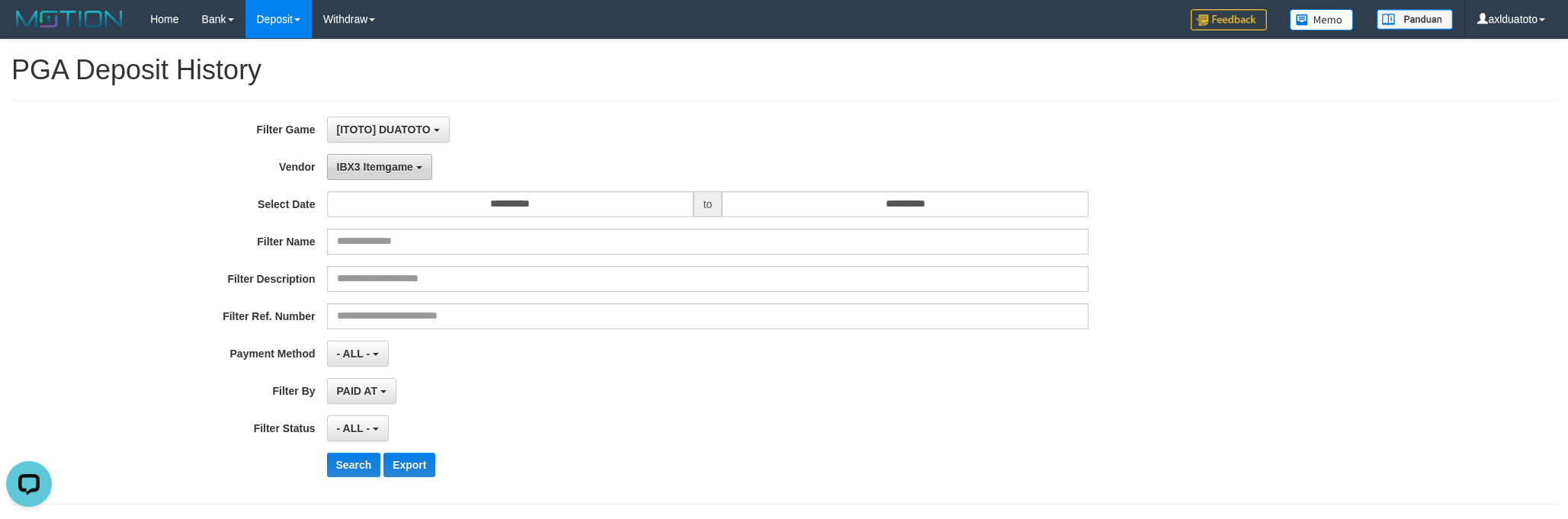
click at [382, 171] on span "IBX3 Itemgame" at bounding box center [376, 167] width 77 height 12
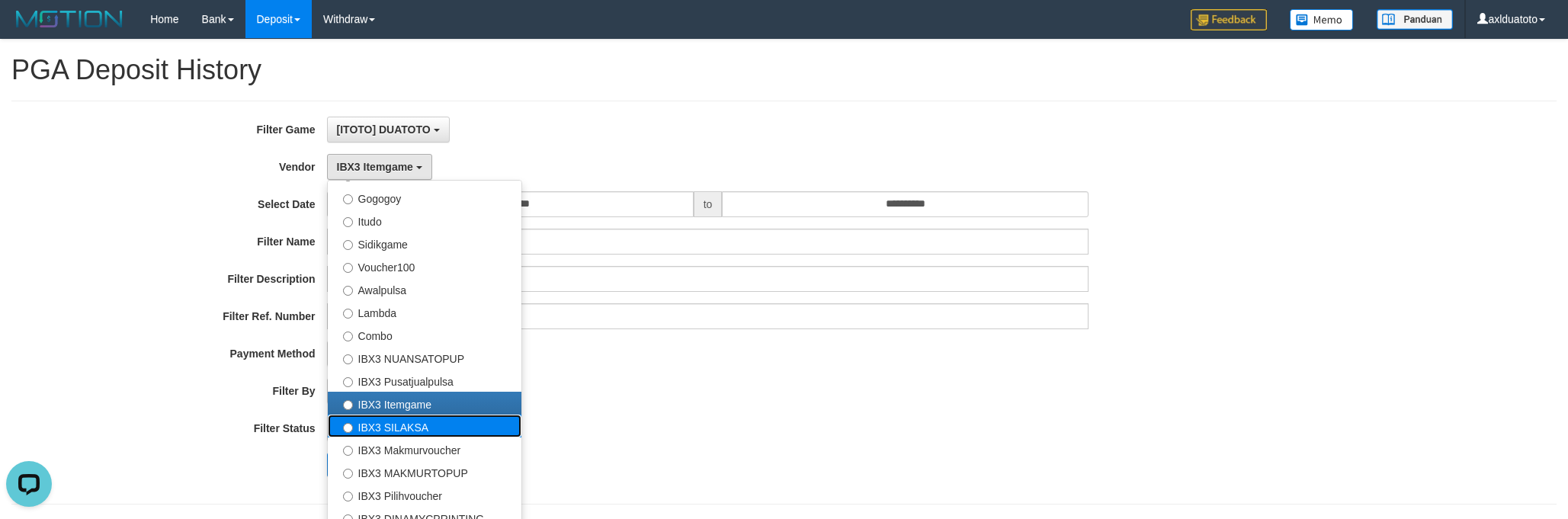
click at [397, 422] on label "IBX3 SILAKSA" at bounding box center [425, 426] width 194 height 23
select select "**********"
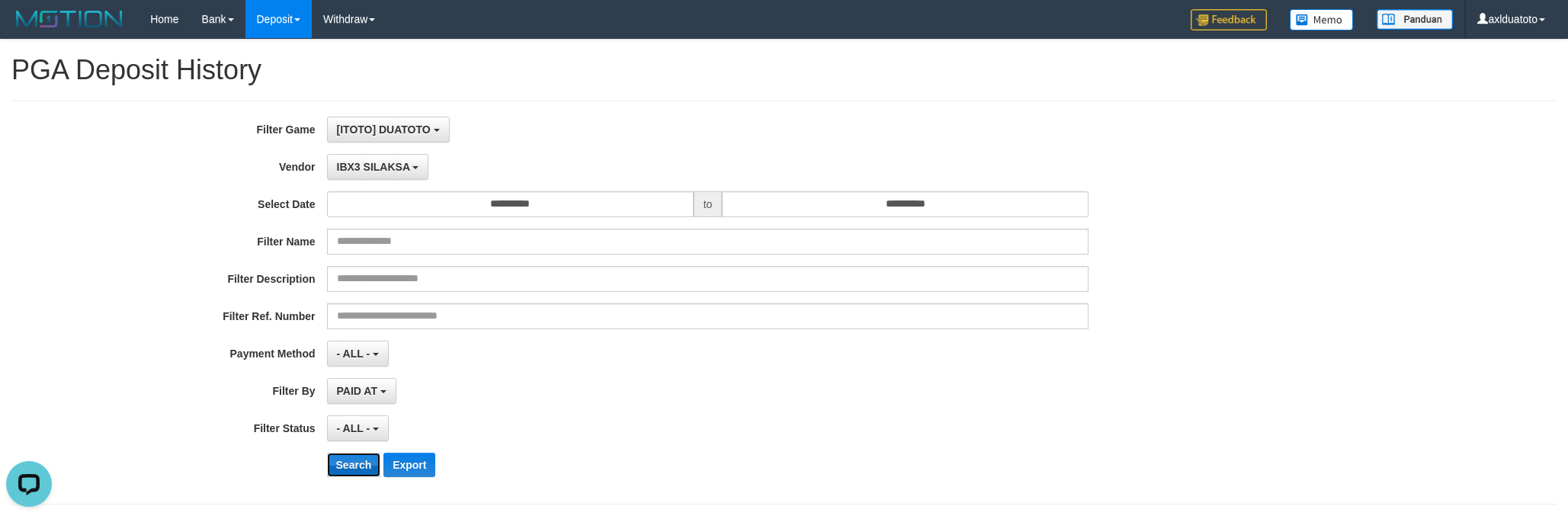
click at [350, 465] on button "Search" at bounding box center [354, 463] width 54 height 24
click at [705, 369] on div "**********" at bounding box center [653, 303] width 1306 height 372
drag, startPoint x: 359, startPoint y: 468, endPoint x: 475, endPoint y: 453, distance: 117.0
click at [359, 468] on button "Search" at bounding box center [354, 463] width 54 height 24
click at [637, 449] on div "**********" at bounding box center [653, 303] width 1306 height 372
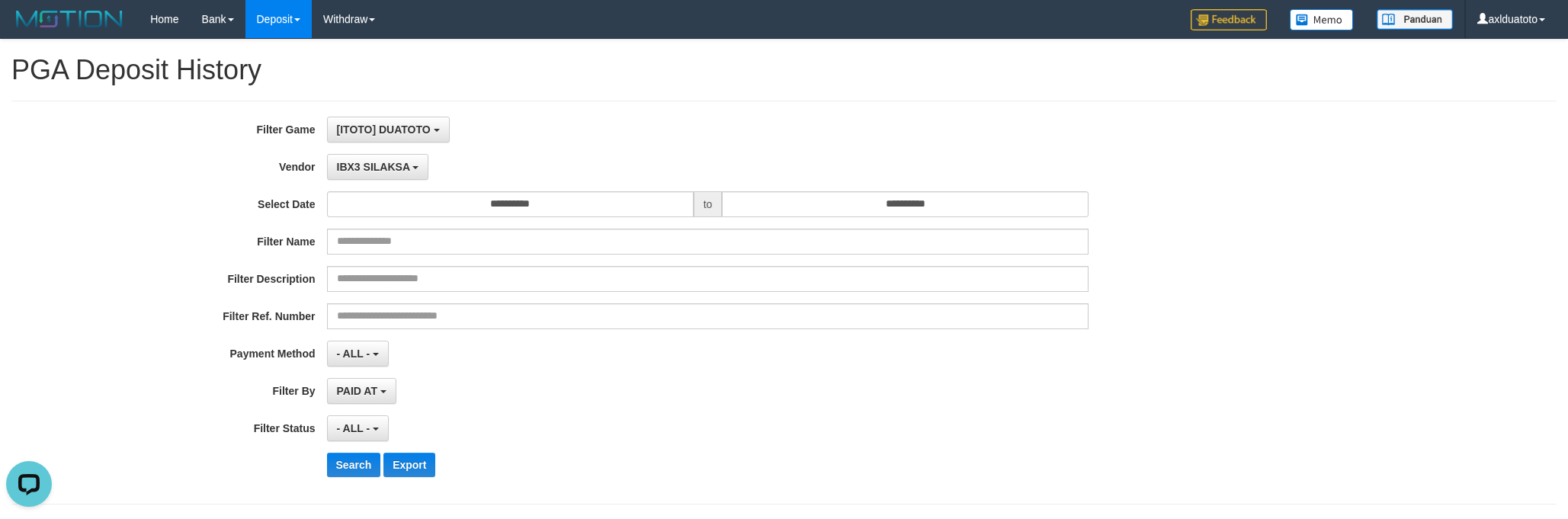
scroll to position [605, 0]
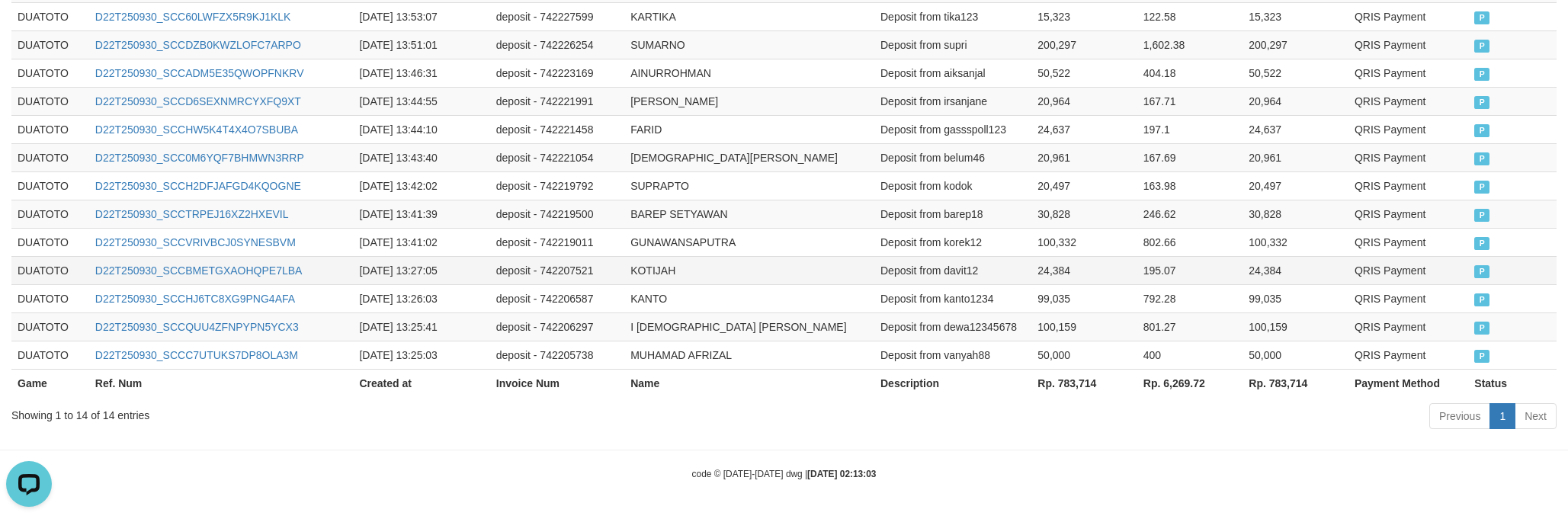
click at [691, 272] on td "KOTIJAH" at bounding box center [749, 269] width 250 height 28
click at [1095, 379] on th "Rp. 783,714" at bounding box center [1084, 382] width 105 height 28
click at [1068, 387] on th "Rp. 783,714" at bounding box center [1084, 382] width 105 height 28
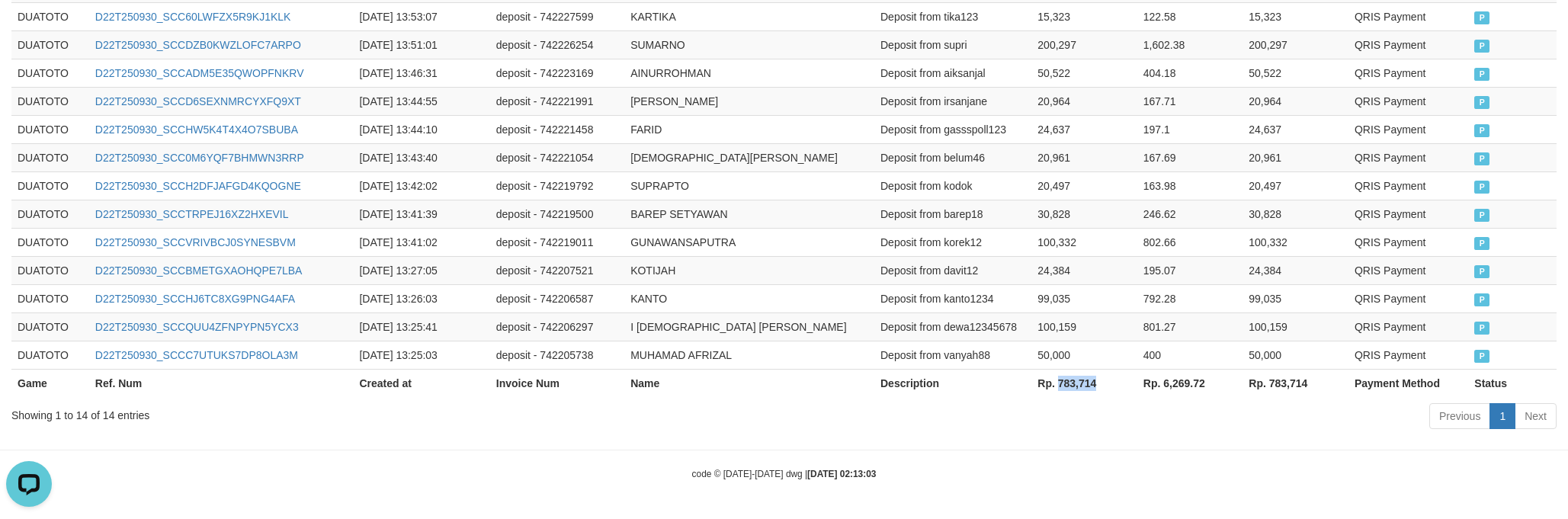
copy th "783,714"
click at [230, 328] on link "D22T250930_SCCQUU4ZFNPYPN5YCX3" at bounding box center [196, 327] width 203 height 12
